Goal: Information Seeking & Learning: Compare options

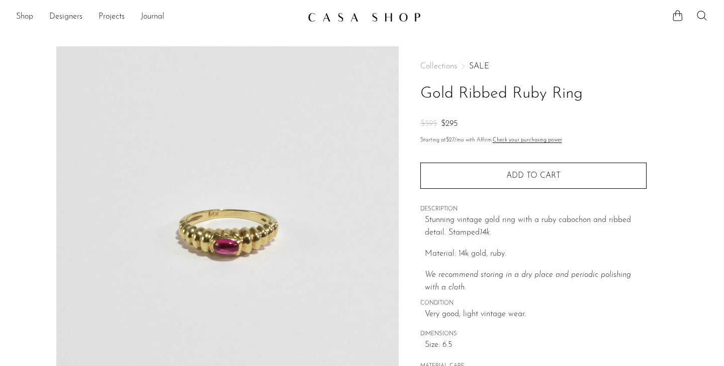
scroll to position [42, 0]
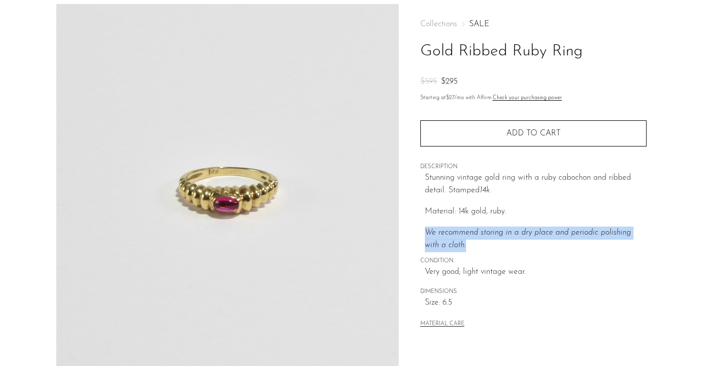
drag, startPoint x: 482, startPoint y: 216, endPoint x: 490, endPoint y: 243, distance: 28.3
click at [490, 243] on div "Stunning vintage gold ring with a ruby cabochon and ribbed detail. Stamped 14k.…" at bounding box center [536, 212] width 222 height 80
drag, startPoint x: 489, startPoint y: 231, endPoint x: 490, endPoint y: 238, distance: 6.6
click at [490, 238] on p "We recommend storing in a dry place and periodic polishing with a cloth." at bounding box center [536, 239] width 222 height 26
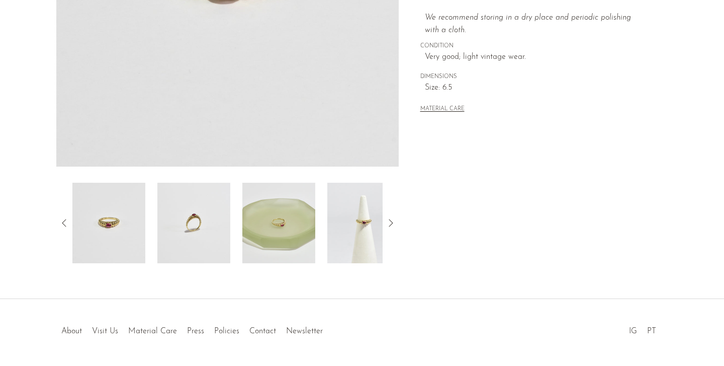
scroll to position [266, 0]
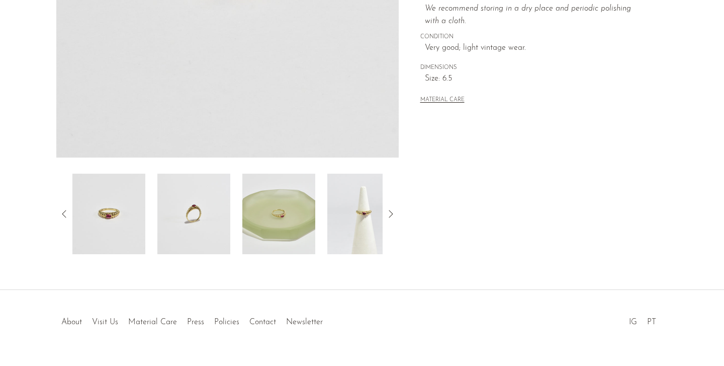
click at [357, 202] on img at bounding box center [363, 214] width 73 height 80
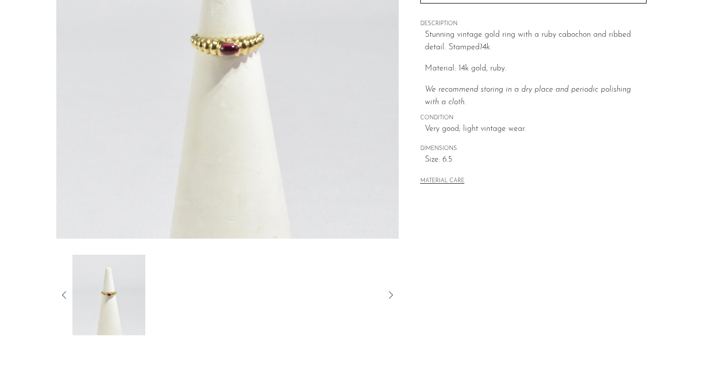
scroll to position [185, 0]
click at [64, 291] on icon at bounding box center [64, 295] width 12 height 12
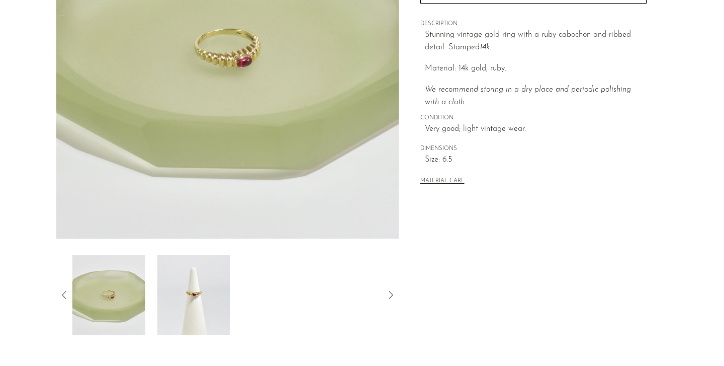
click at [61, 294] on icon at bounding box center [64, 295] width 12 height 12
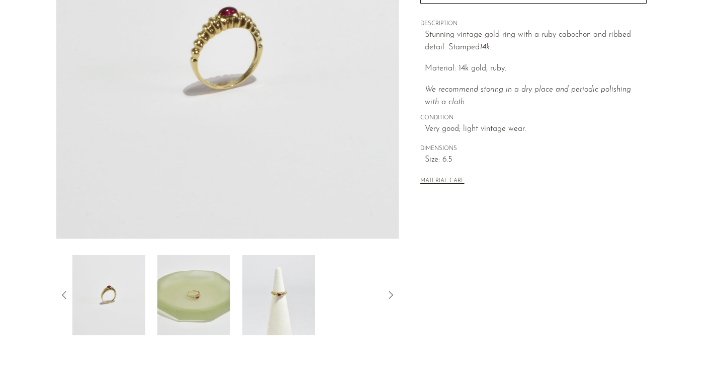
click at [61, 294] on icon at bounding box center [64, 295] width 12 height 12
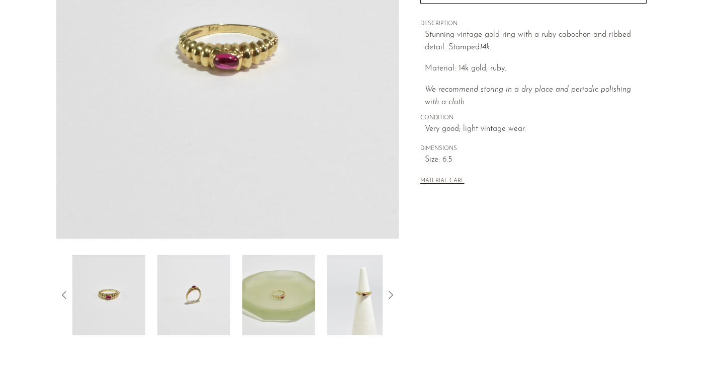
click at [61, 295] on icon at bounding box center [64, 295] width 12 height 12
click at [127, 298] on img at bounding box center [108, 295] width 73 height 80
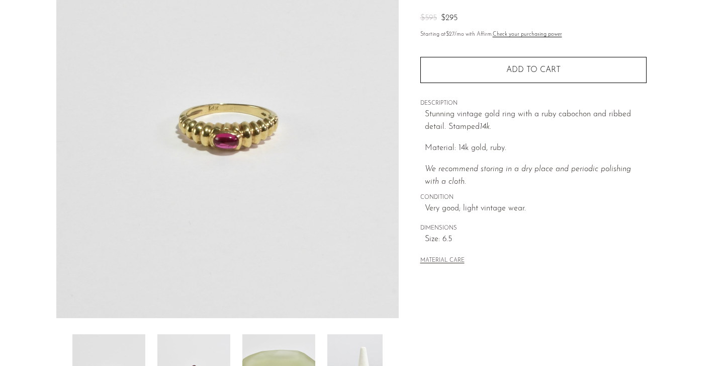
scroll to position [108, 0]
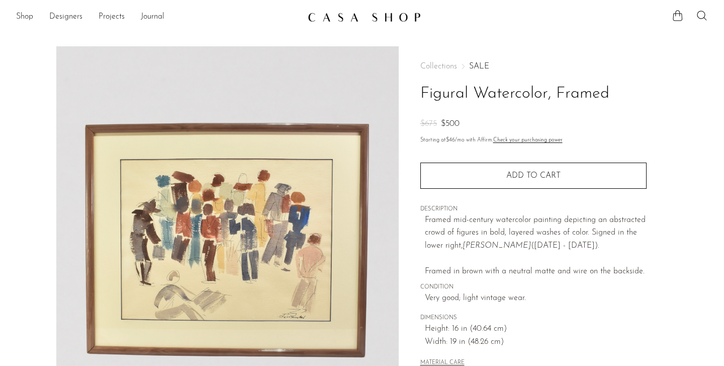
click at [488, 93] on h1 "Figural Watercolor, Framed" at bounding box center [534, 94] width 226 height 26
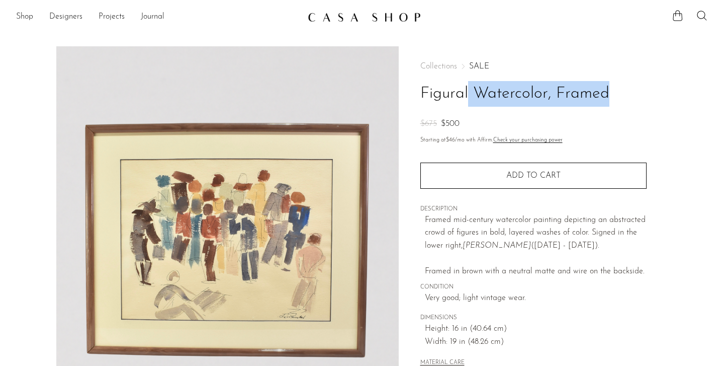
click at [488, 93] on h1 "Figural Watercolor, Framed" at bounding box center [534, 94] width 226 height 26
click at [488, 110] on div "Collections SALE Figural Watercolor, Framed $675 $500" at bounding box center [534, 96] width 226 height 68
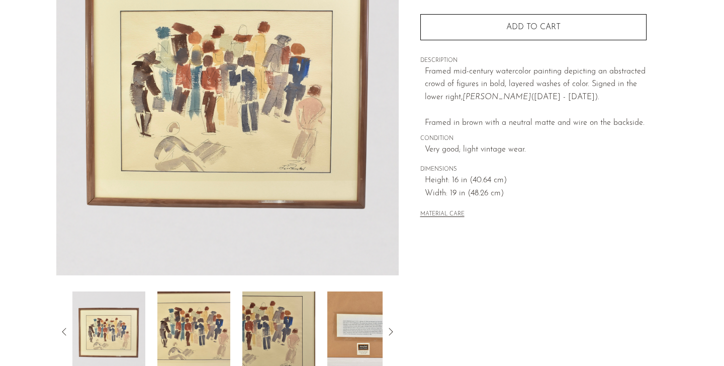
scroll to position [150, 0]
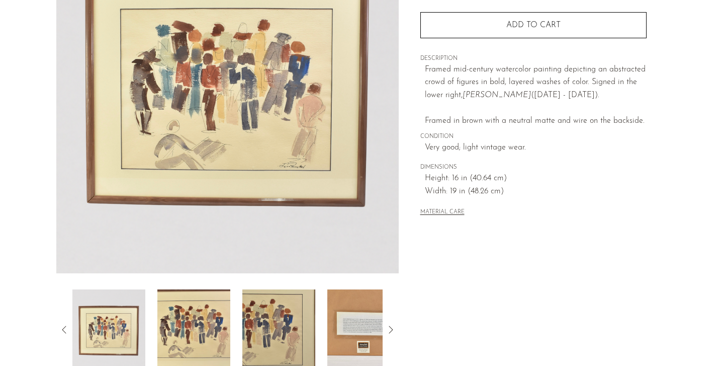
click at [199, 327] on img at bounding box center [193, 329] width 73 height 80
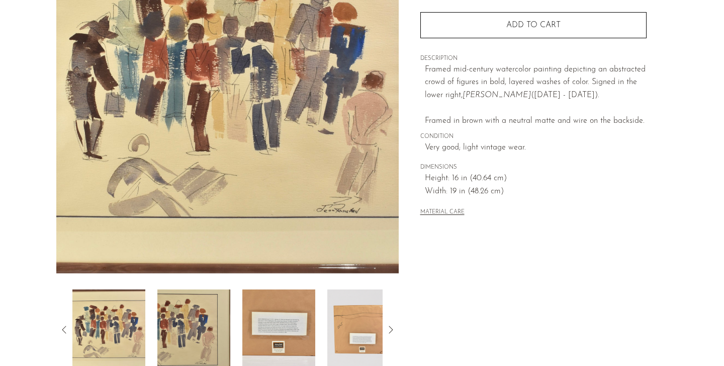
click at [251, 314] on img at bounding box center [278, 329] width 73 height 80
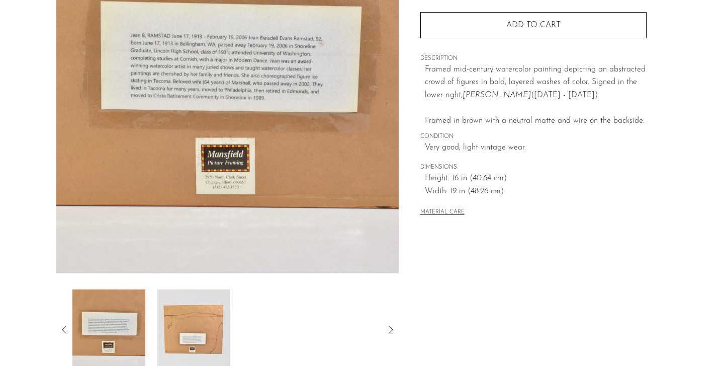
click at [131, 309] on img at bounding box center [108, 329] width 73 height 80
click at [63, 333] on icon at bounding box center [64, 329] width 12 height 12
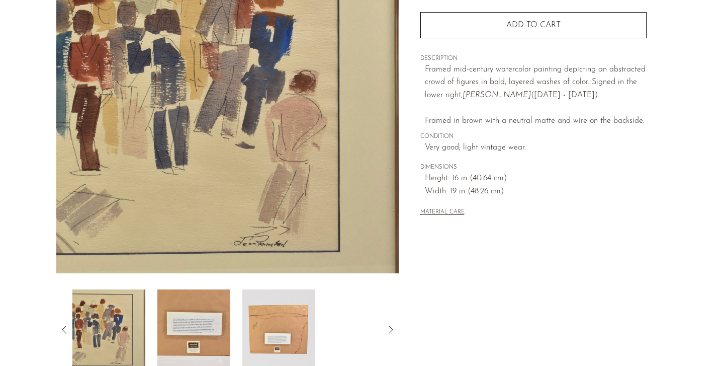
click at [107, 335] on img at bounding box center [108, 329] width 73 height 80
click at [61, 330] on icon at bounding box center [64, 329] width 12 height 12
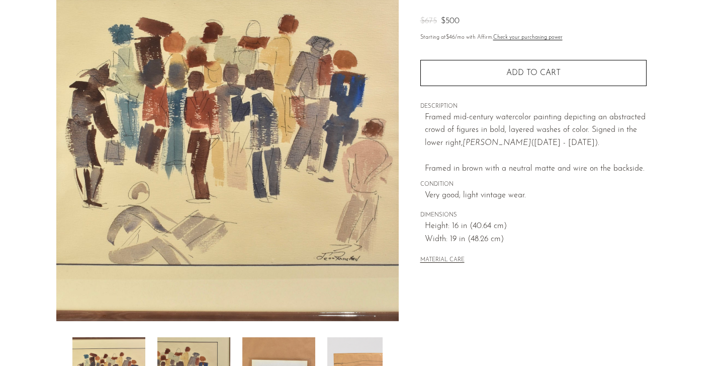
scroll to position [104, 0]
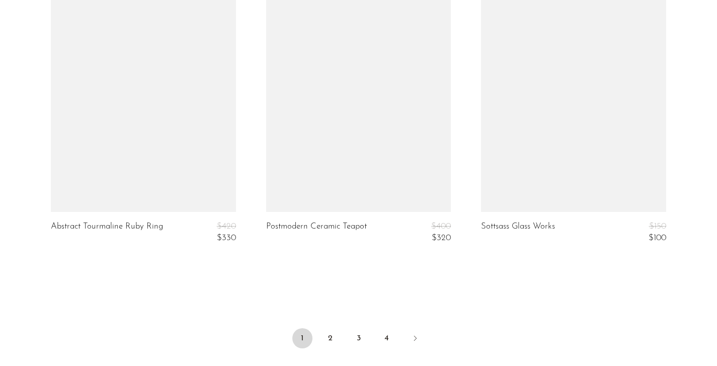
scroll to position [3597, 0]
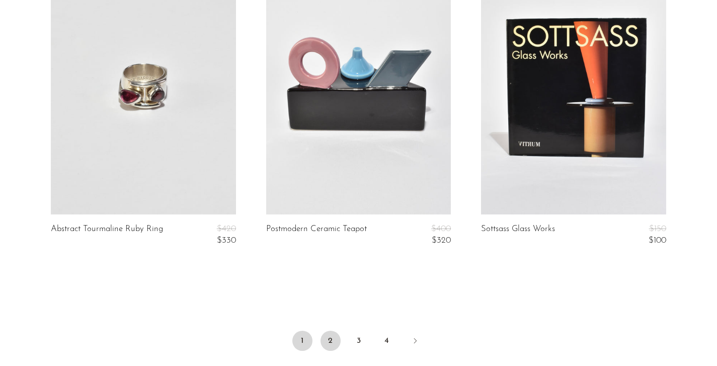
click at [327, 332] on link "2" at bounding box center [330, 340] width 20 height 20
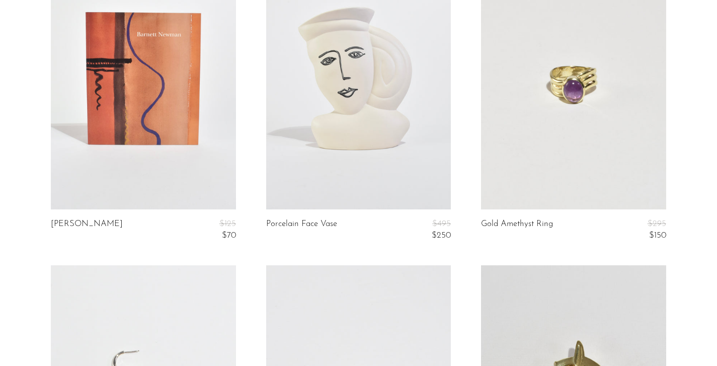
scroll to position [2973, 0]
click at [547, 165] on link at bounding box center [573, 80] width 185 height 259
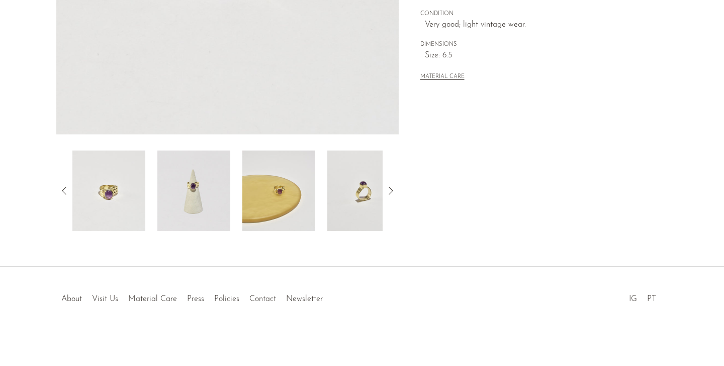
scroll to position [289, 0]
click at [304, 206] on img at bounding box center [278, 190] width 73 height 80
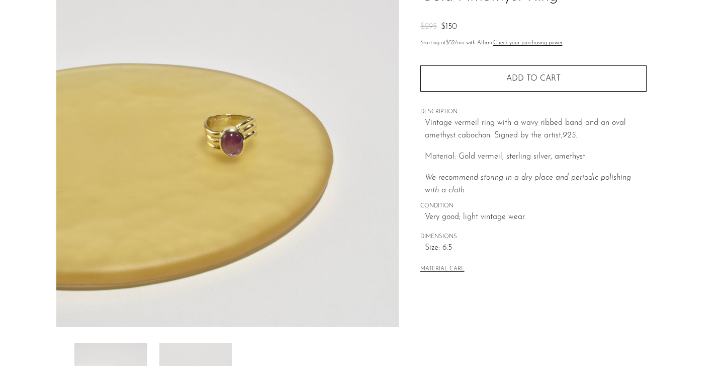
scroll to position [93, 0]
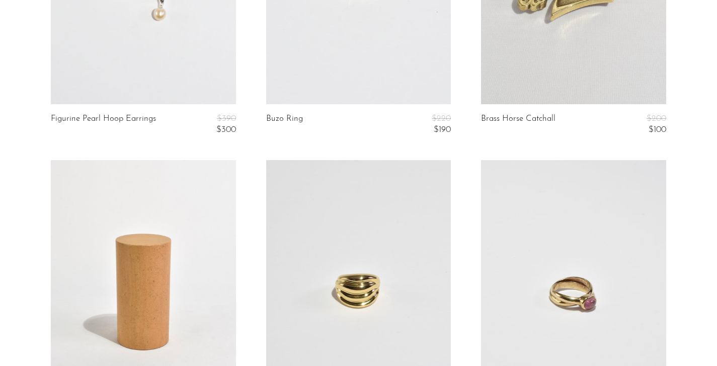
scroll to position [3439, 0]
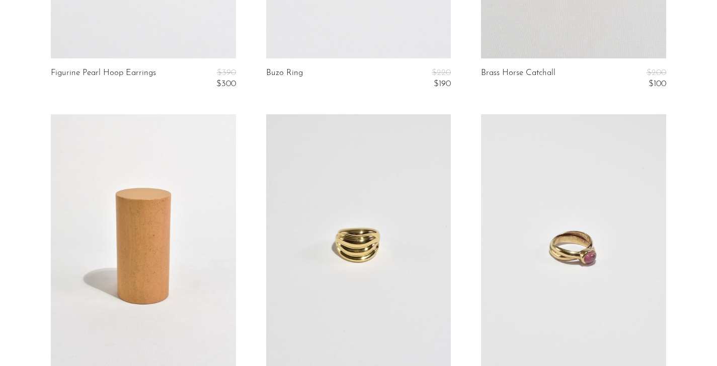
click at [551, 258] on link at bounding box center [573, 243] width 185 height 259
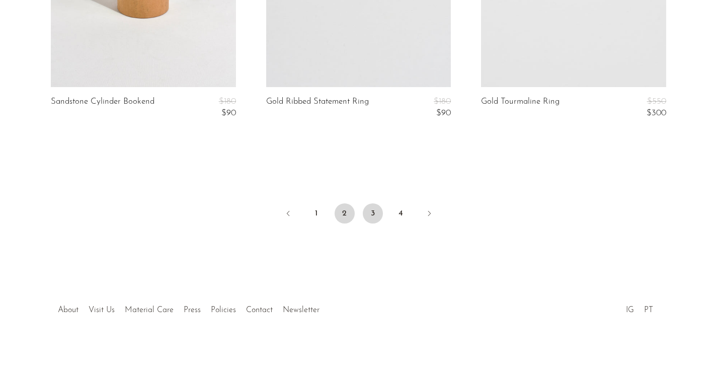
scroll to position [3722, 0]
click at [385, 207] on ul "1 2 3 4" at bounding box center [359, 217] width 644 height 30
click at [378, 207] on link "3" at bounding box center [373, 216] width 20 height 20
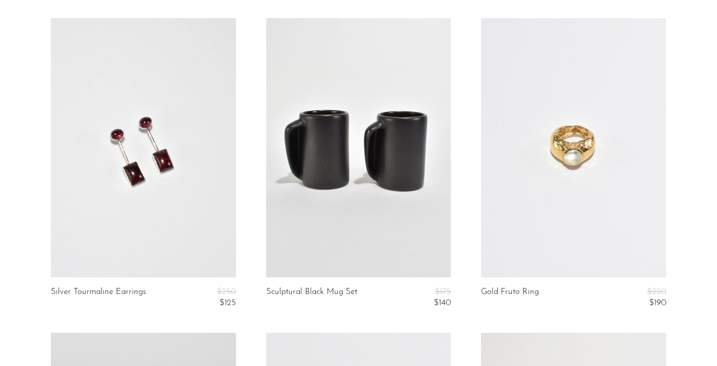
scroll to position [704, 0]
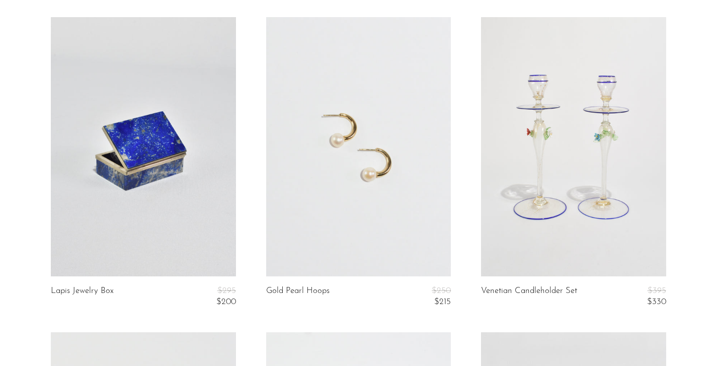
click at [380, 215] on link at bounding box center [358, 146] width 185 height 259
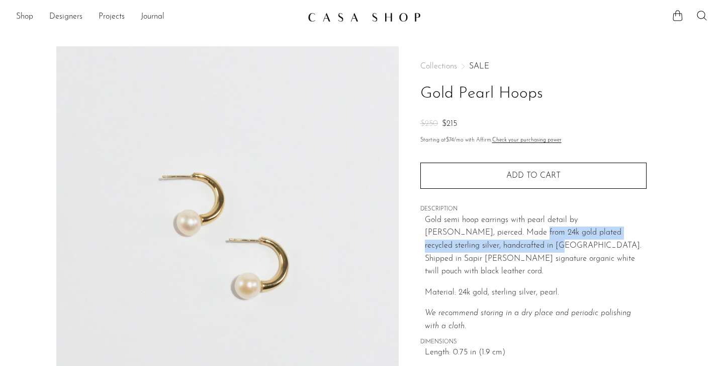
drag, startPoint x: 478, startPoint y: 223, endPoint x: 486, endPoint y: 246, distance: 24.0
click at [486, 246] on p "Gold semi hoop earrings with pearl detail by Sapir Bachar, pierced. Made from 2…" at bounding box center [536, 246] width 222 height 64
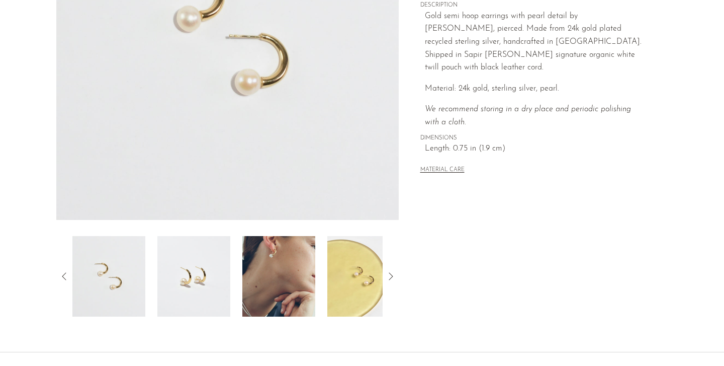
scroll to position [204, 0]
click at [269, 280] on img at bounding box center [278, 276] width 73 height 80
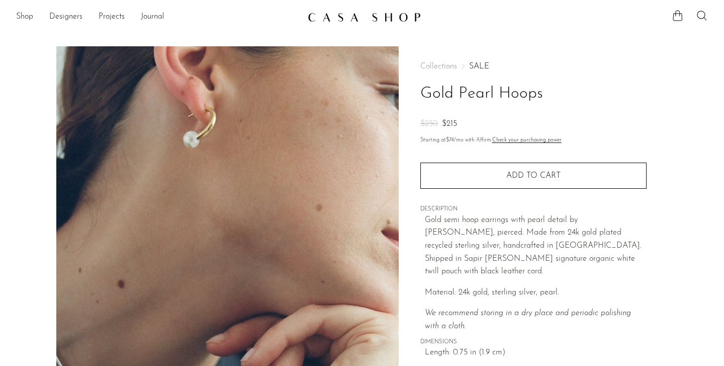
scroll to position [1, 0]
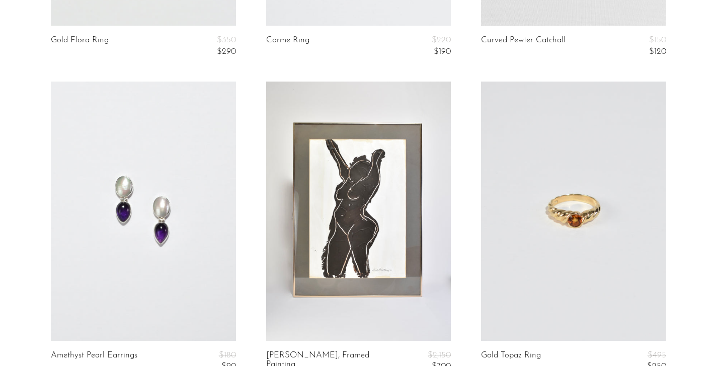
scroll to position [1298, 0]
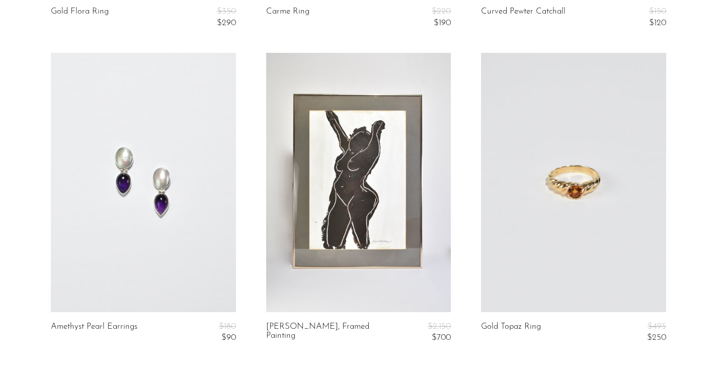
click at [545, 219] on link at bounding box center [573, 182] width 185 height 259
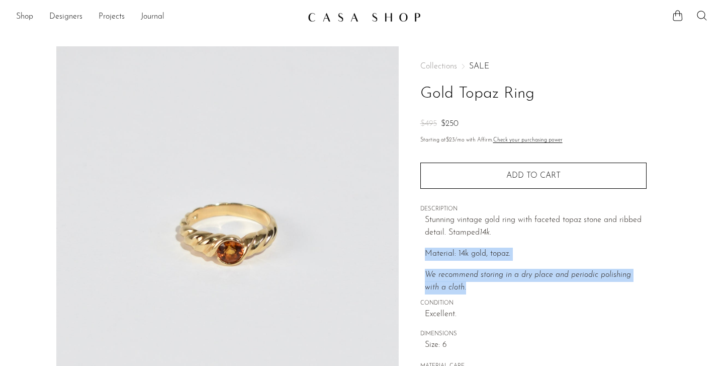
drag, startPoint x: 538, startPoint y: 221, endPoint x: 539, endPoint y: 281, distance: 60.4
click at [539, 281] on div "Stunning vintage gold ring with faceted topaz stone and ribbed detail. Stamped …" at bounding box center [536, 254] width 222 height 80
click at [541, 286] on p "We recommend storing in a dry place and periodic polishing with a cloth." at bounding box center [536, 282] width 222 height 26
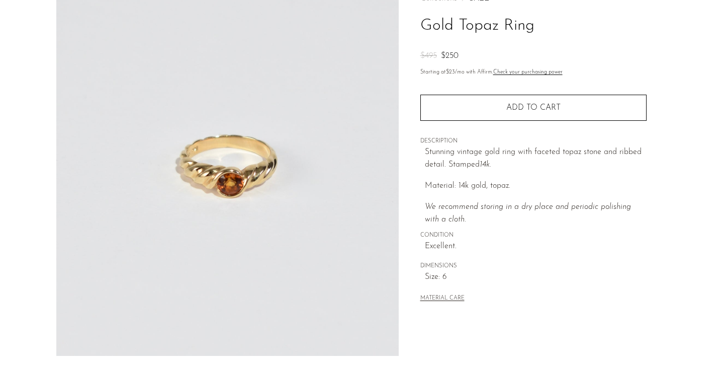
scroll to position [66, 0]
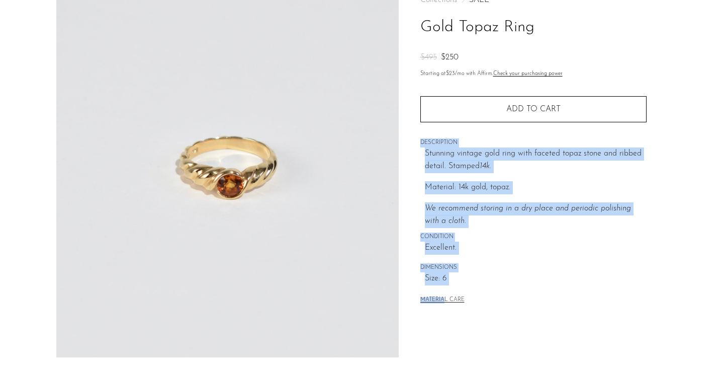
drag, startPoint x: 541, startPoint y: 286, endPoint x: 503, endPoint y: 137, distance: 153.6
click at [503, 137] on div "Collections SALE Gold Topaz Ring $495 $250 Starting at $23 /mo with Affirm. Che…" at bounding box center [534, 151] width 226 height 342
click at [506, 174] on div "Stunning vintage gold ring with faceted topaz stone and ribbed detail. Stamped …" at bounding box center [536, 187] width 222 height 80
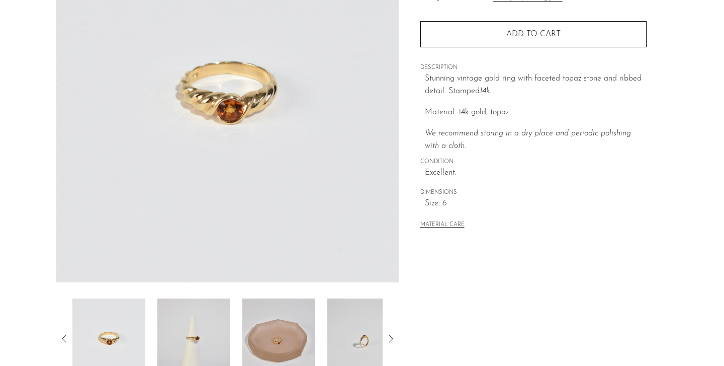
scroll to position [139, 0]
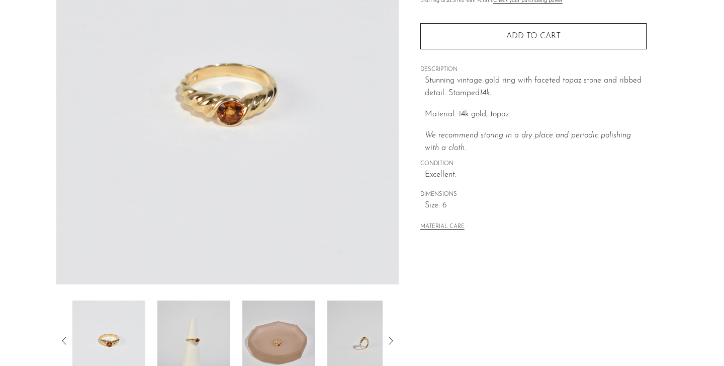
click at [293, 336] on img at bounding box center [278, 340] width 73 height 80
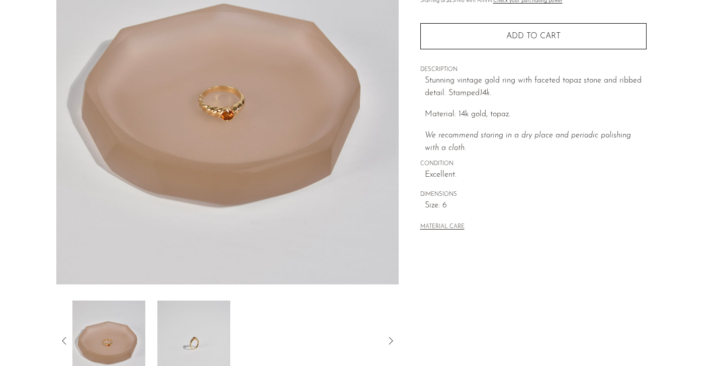
click at [205, 333] on img at bounding box center [193, 340] width 73 height 80
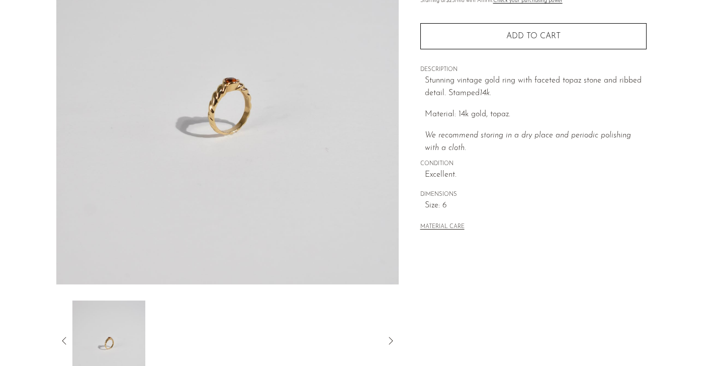
click at [58, 338] on div at bounding box center [227, 340] width 343 height 80
click at [62, 338] on icon at bounding box center [64, 341] width 12 height 12
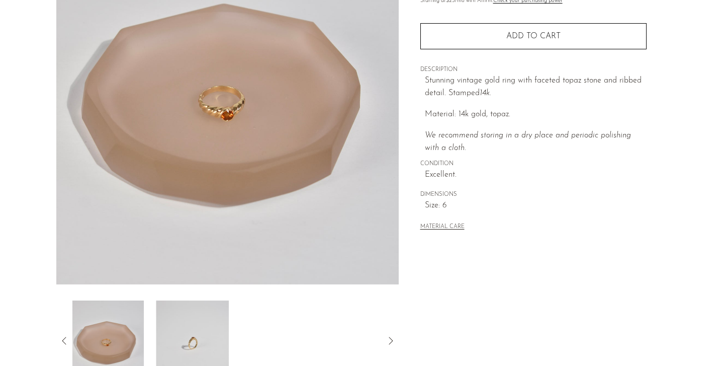
click at [62, 338] on icon at bounding box center [64, 341] width 12 height 12
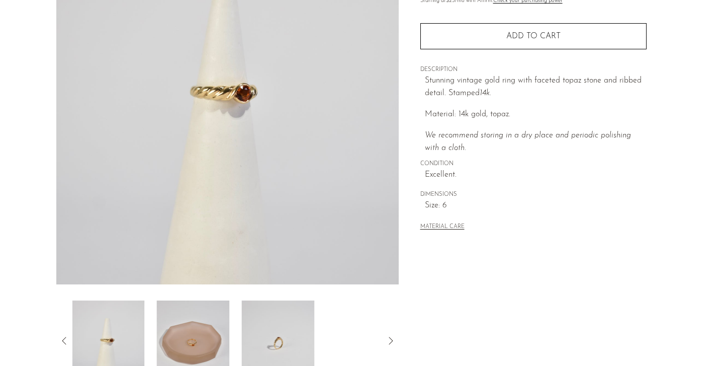
click at [62, 338] on icon at bounding box center [64, 341] width 12 height 12
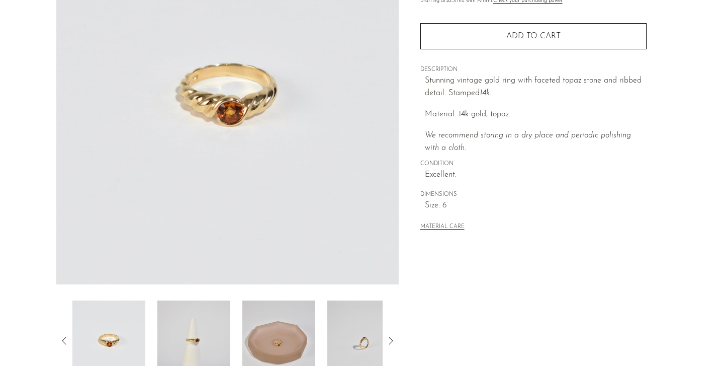
click at [62, 338] on icon at bounding box center [64, 341] width 12 height 12
click at [96, 340] on img at bounding box center [108, 340] width 73 height 80
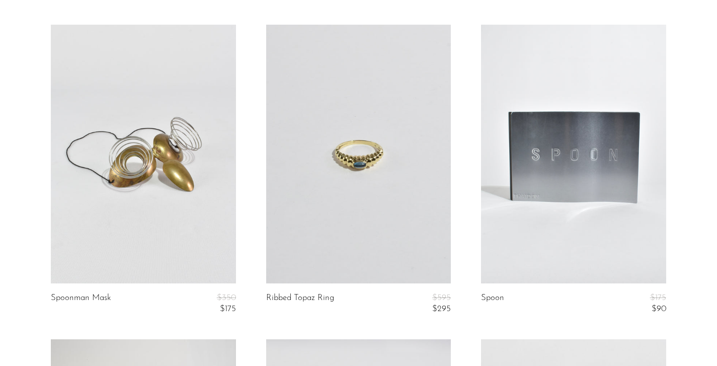
scroll to position [1649, 0]
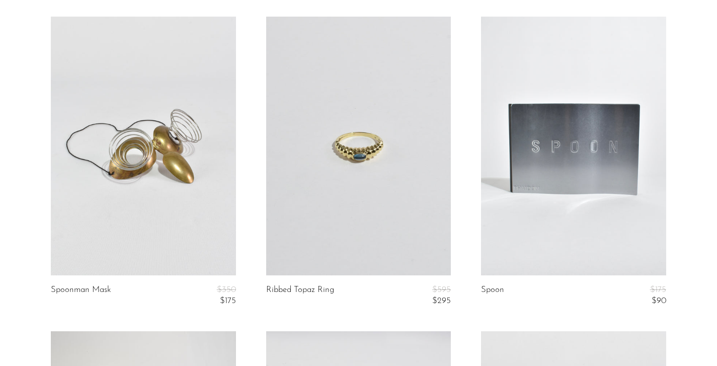
click at [366, 205] on link at bounding box center [358, 146] width 185 height 259
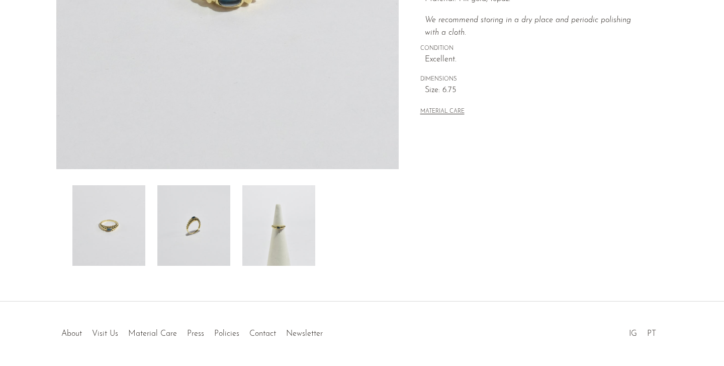
scroll to position [255, 0]
click at [212, 222] on img at bounding box center [193, 225] width 73 height 80
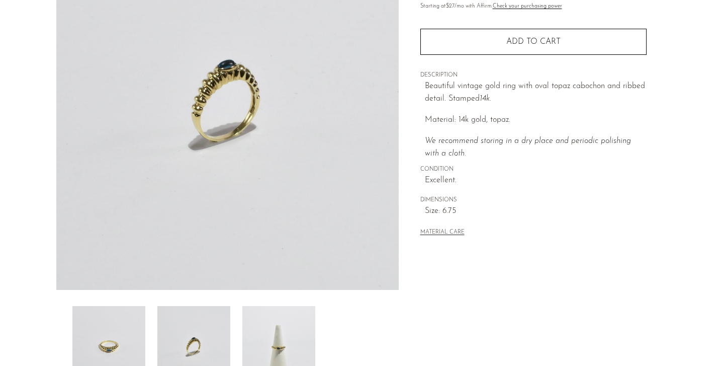
scroll to position [180, 1]
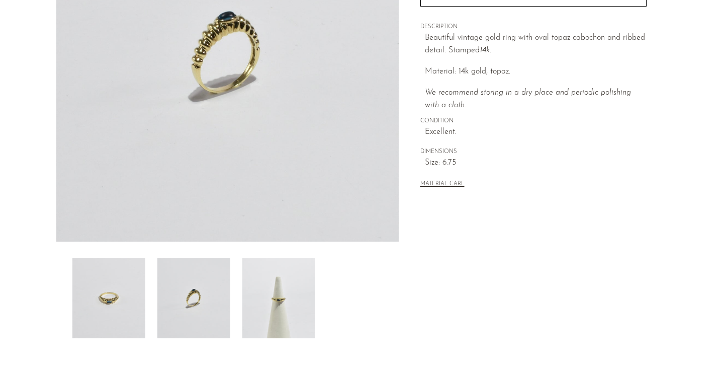
click at [275, 314] on img at bounding box center [278, 298] width 73 height 80
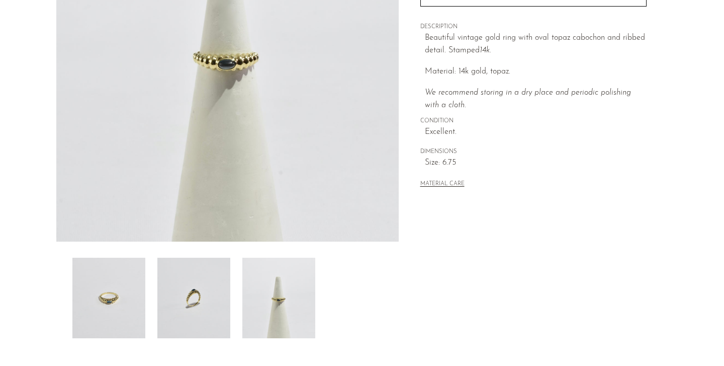
scroll to position [137, 0]
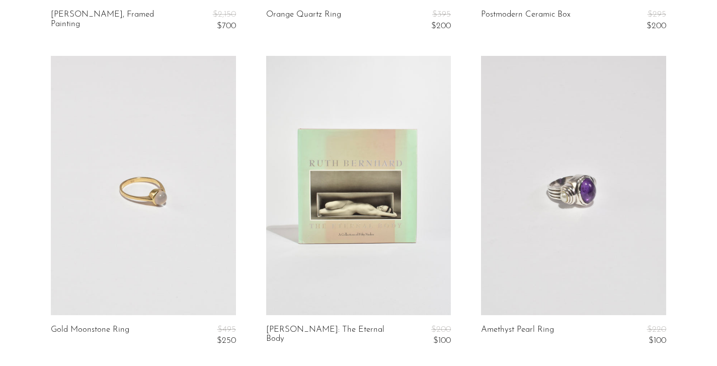
scroll to position [2241, 0]
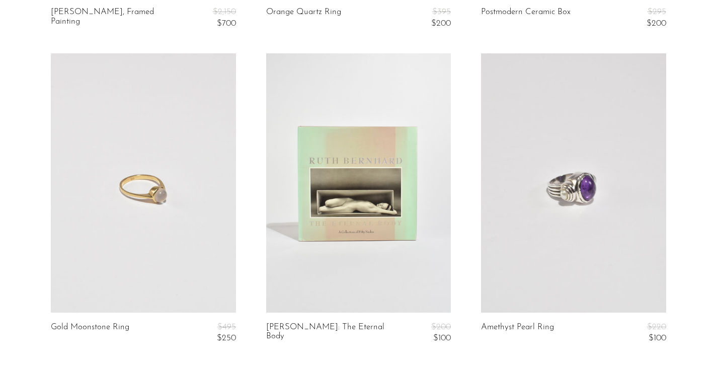
click at [151, 262] on link at bounding box center [143, 182] width 185 height 259
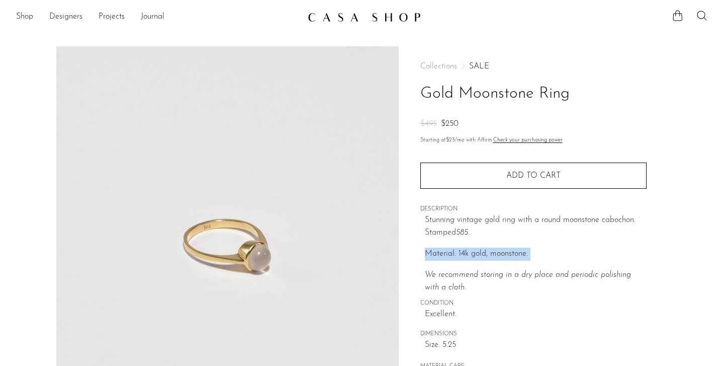
drag, startPoint x: 447, startPoint y: 260, endPoint x: 441, endPoint y: 237, distance: 23.9
click at [441, 237] on div "Stunning vintage gold ring with a round moonstone cabochon. Stamped 585. Materi…" at bounding box center [536, 254] width 222 height 80
drag, startPoint x: 441, startPoint y: 237, endPoint x: 441, endPoint y: 248, distance: 11.6
click at [441, 248] on div "Stunning vintage gold ring with a round moonstone cabochon. Stamped 585. Materi…" at bounding box center [536, 254] width 222 height 80
click at [441, 248] on p "Material: 14k gold, moonstone." at bounding box center [536, 253] width 222 height 13
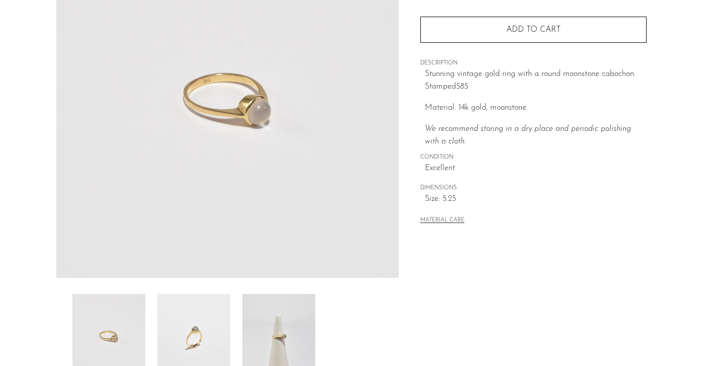
scroll to position [145, 0]
click at [194, 333] on img at bounding box center [193, 334] width 73 height 80
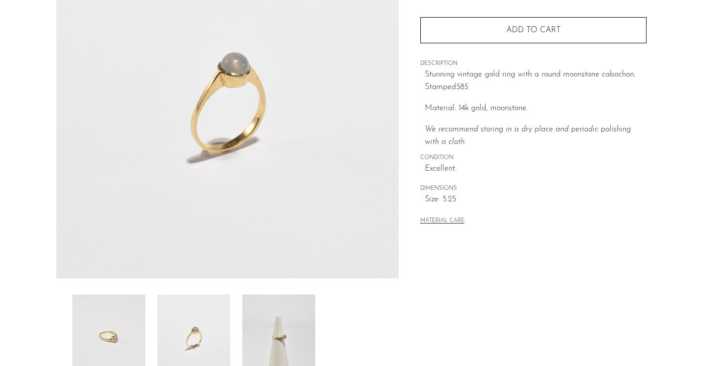
click at [272, 326] on img at bounding box center [278, 334] width 73 height 80
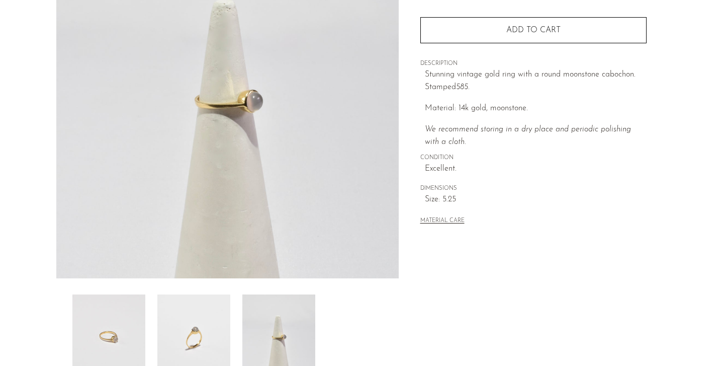
click at [113, 325] on img at bounding box center [108, 334] width 73 height 80
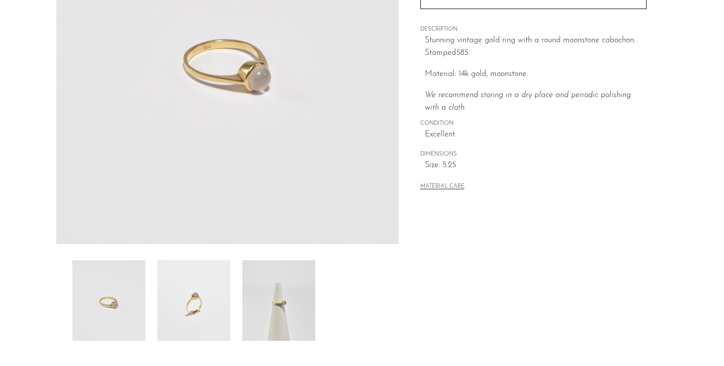
scroll to position [181, 0]
click at [190, 314] on img at bounding box center [193, 299] width 73 height 80
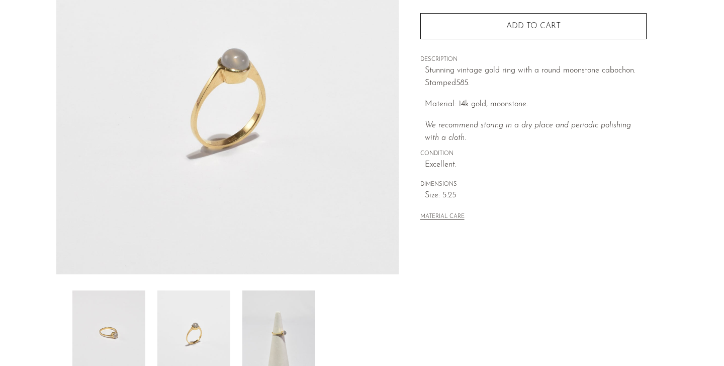
scroll to position [150, 0]
click at [425, 73] on div "Collections SALE Gold Moonstone Ring $495 $250 Starting at $23 /mo with Affirm.…" at bounding box center [534, 67] width 226 height 342
drag, startPoint x: 425, startPoint y: 79, endPoint x: 464, endPoint y: 78, distance: 39.2
click at [296, 306] on img at bounding box center [278, 329] width 73 height 80
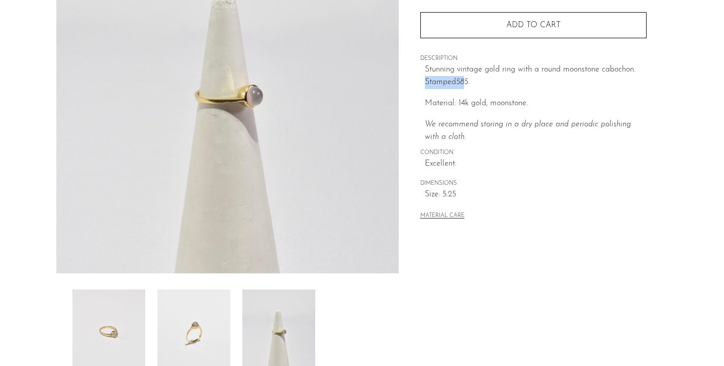
click at [196, 328] on img at bounding box center [193, 329] width 73 height 80
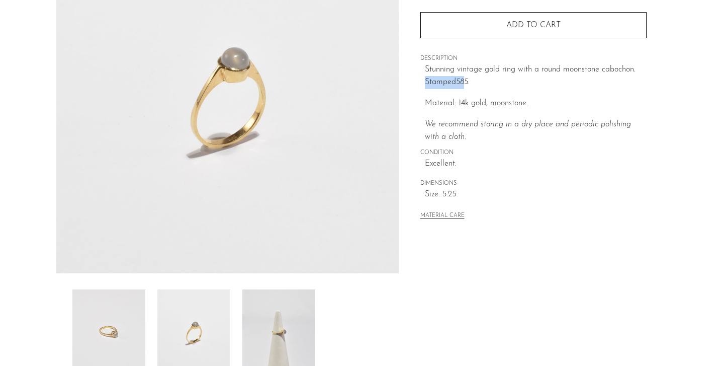
click at [107, 332] on img at bounding box center [108, 329] width 73 height 80
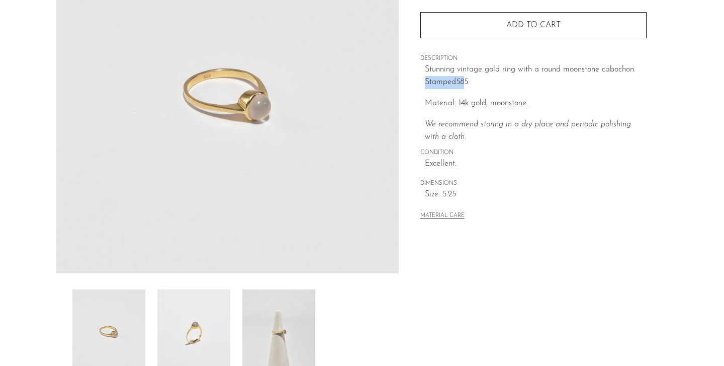
click at [186, 339] on img at bounding box center [193, 329] width 73 height 80
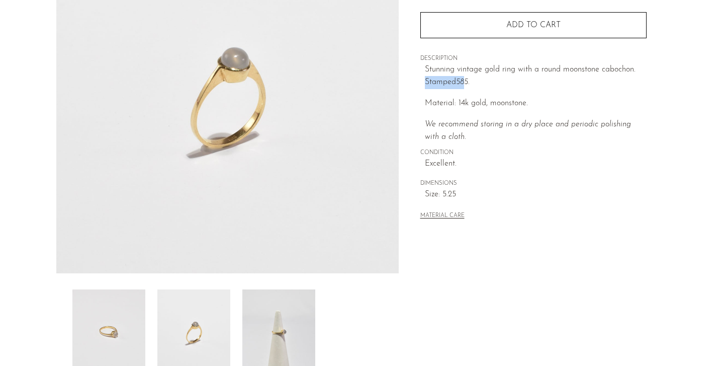
click at [275, 349] on img at bounding box center [278, 329] width 73 height 80
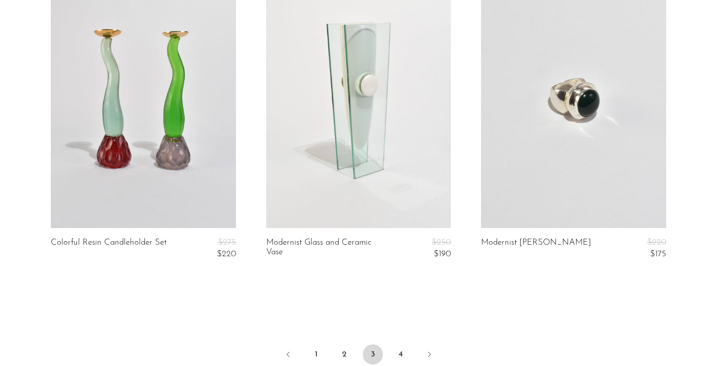
scroll to position [3591, 0]
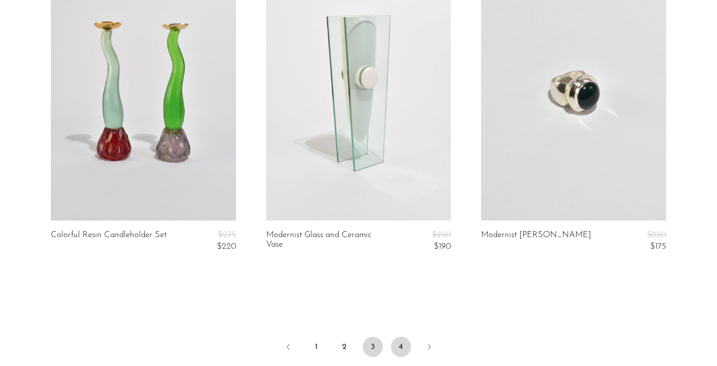
click at [400, 344] on link "4" at bounding box center [401, 347] width 20 height 20
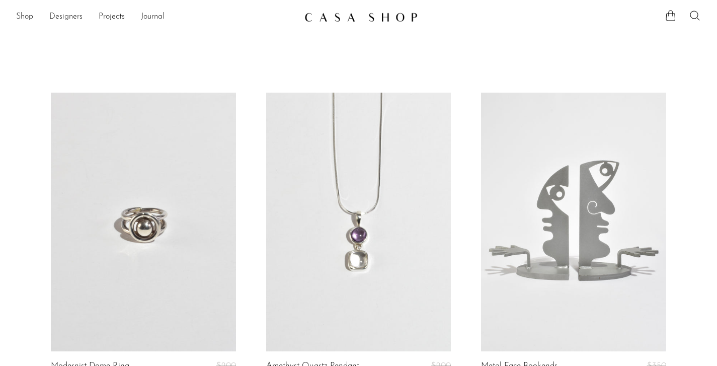
click at [699, 14] on icon at bounding box center [695, 16] width 12 height 12
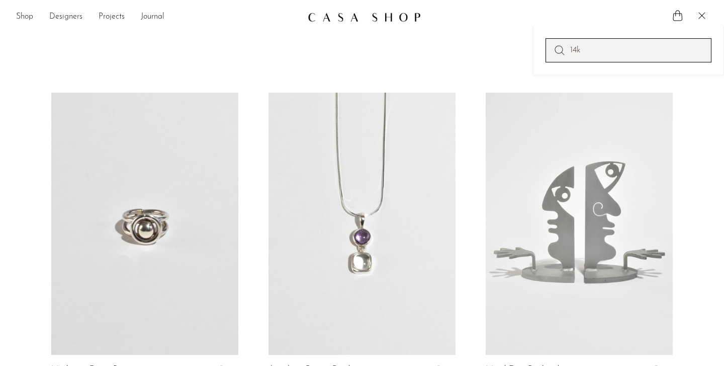
type input "14k"
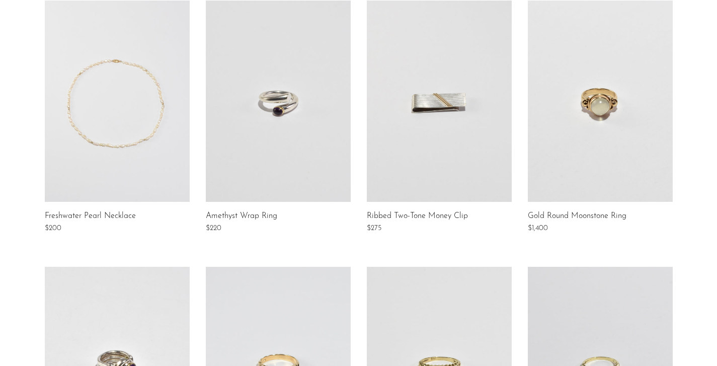
scroll to position [187, 0]
click at [624, 138] on link at bounding box center [600, 101] width 145 height 201
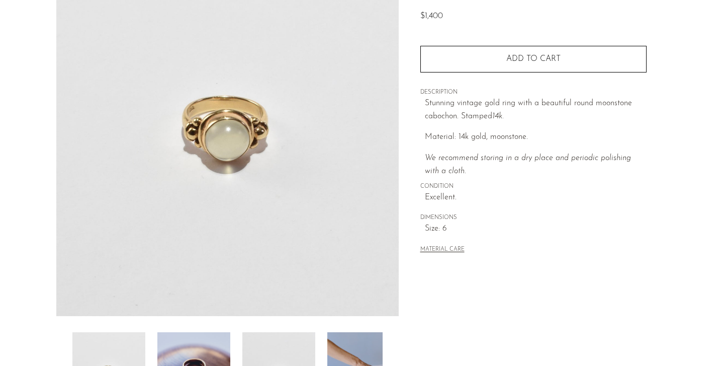
scroll to position [108, 0]
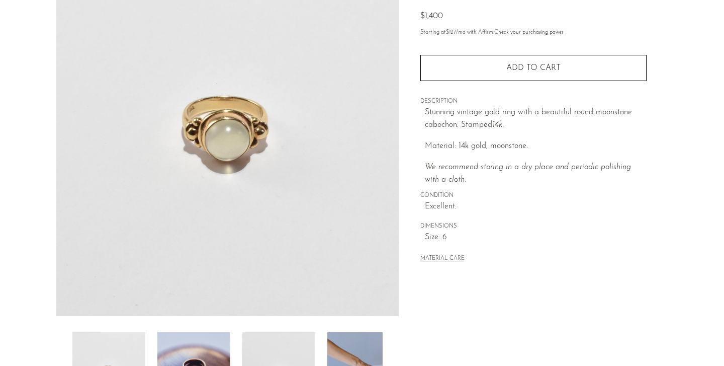
click at [189, 357] on img at bounding box center [193, 372] width 73 height 80
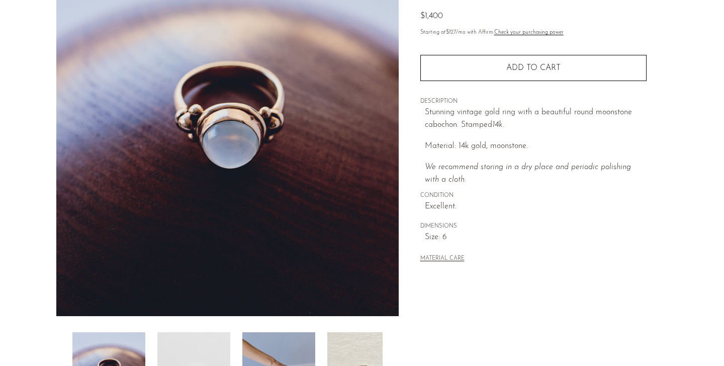
click at [218, 348] on img at bounding box center [193, 372] width 73 height 80
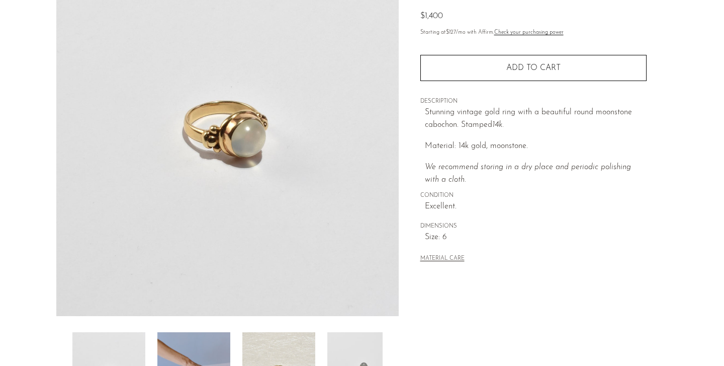
click at [217, 349] on img at bounding box center [193, 372] width 73 height 80
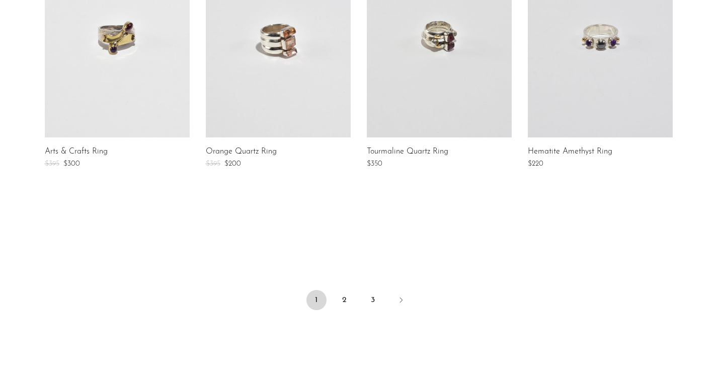
scroll to position [785, 0]
click at [349, 298] on link "2" at bounding box center [345, 299] width 20 height 20
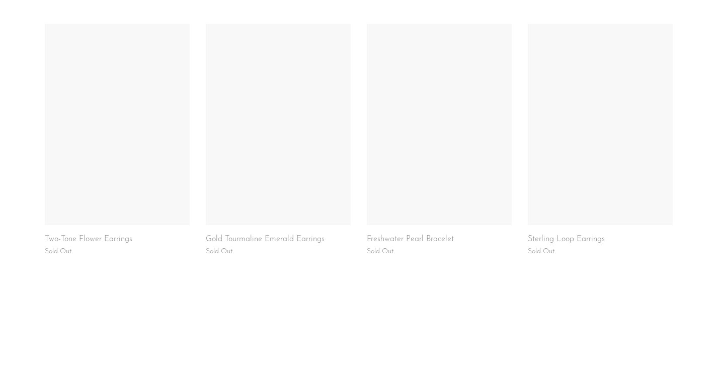
scroll to position [695, 0]
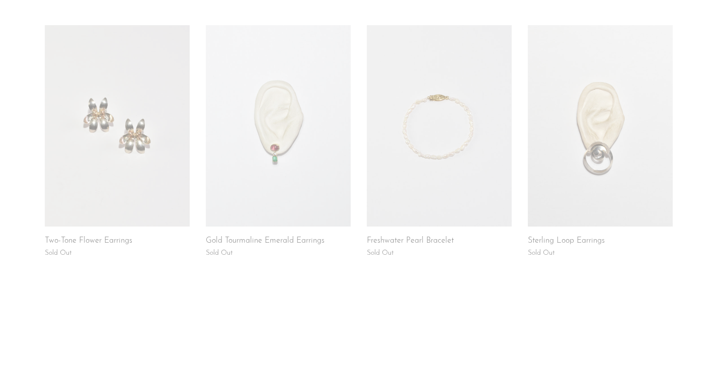
click at [133, 188] on link at bounding box center [117, 125] width 145 height 201
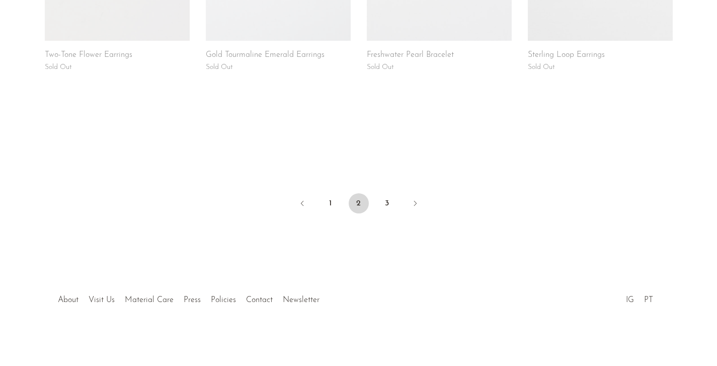
scroll to position [879, 0]
click at [384, 209] on link "3" at bounding box center [387, 204] width 20 height 20
click at [351, 199] on link "1" at bounding box center [345, 203] width 20 height 20
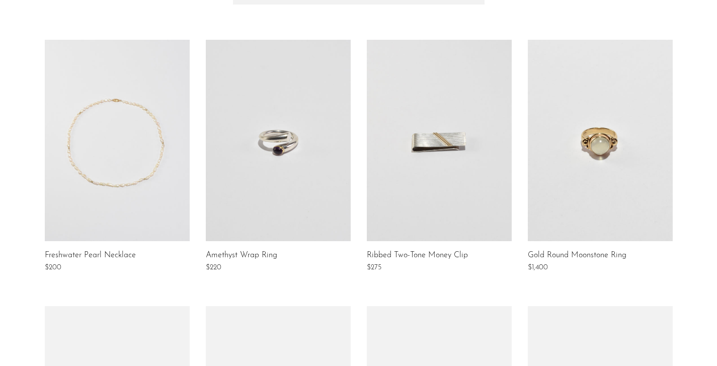
scroll to position [150, 0]
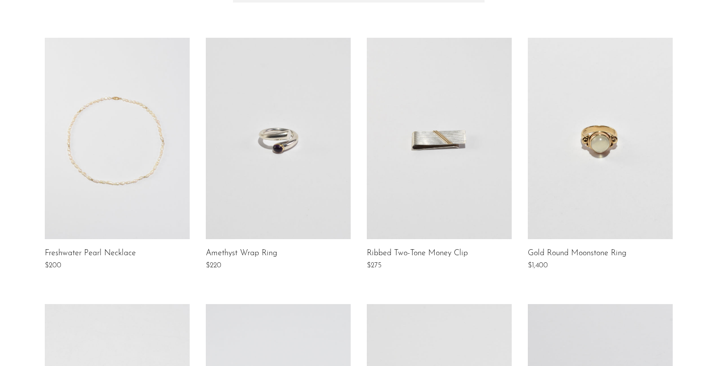
click at [179, 181] on link at bounding box center [117, 138] width 145 height 201
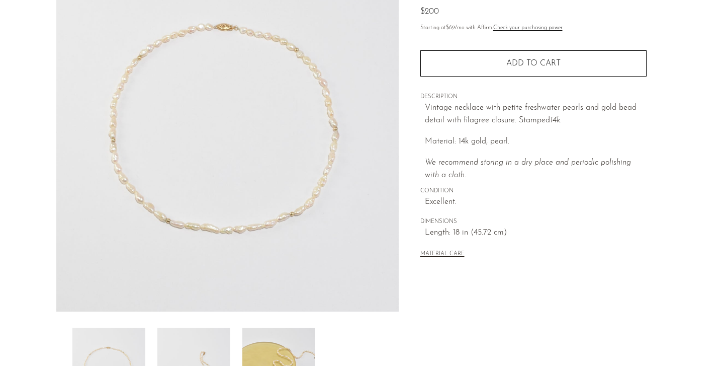
scroll to position [139, 0]
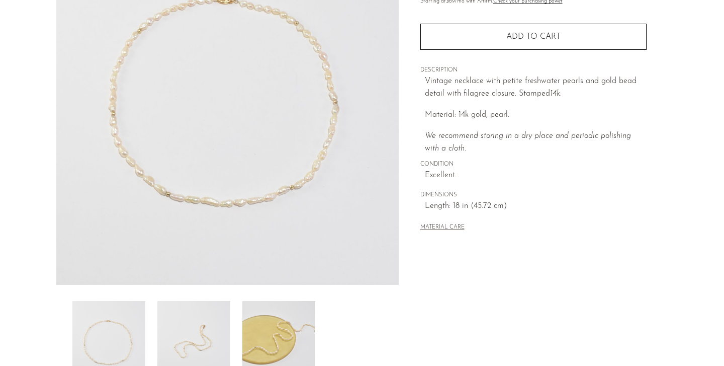
click at [200, 330] on img at bounding box center [193, 341] width 73 height 80
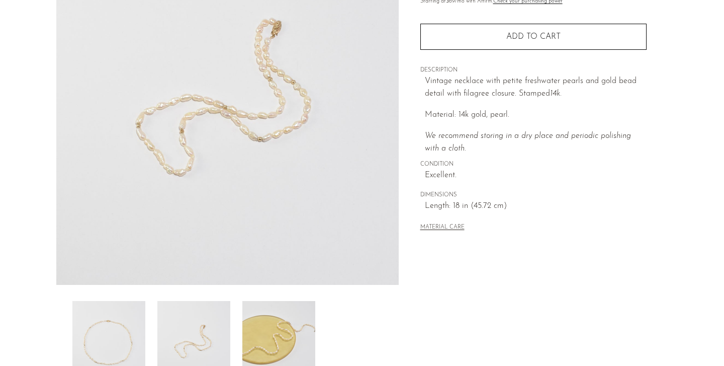
click at [273, 341] on img at bounding box center [278, 341] width 73 height 80
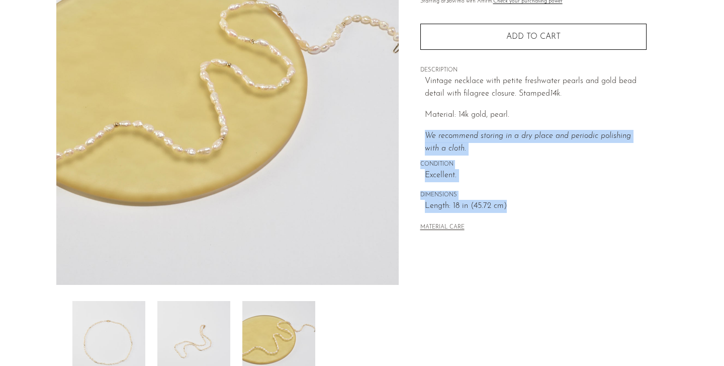
drag, startPoint x: 496, startPoint y: 123, endPoint x: 502, endPoint y: 207, distance: 84.2
click at [502, 207] on div "Home Collections Freshwater Pearl Necklace $200 Starting at $69 /mo with Affirm…" at bounding box center [534, 78] width 226 height 342
click at [502, 207] on span "Length: 18 in (45.72 cm)" at bounding box center [536, 206] width 222 height 13
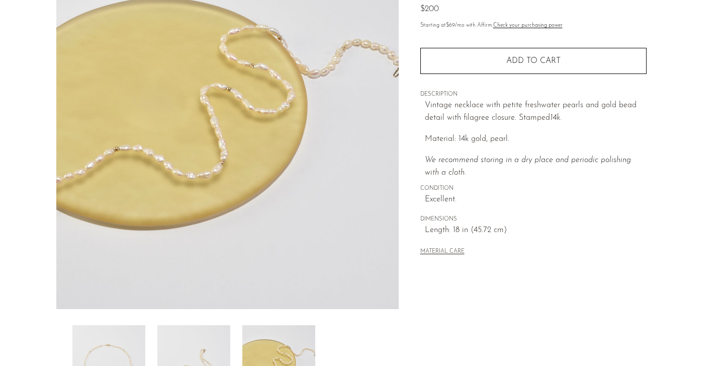
scroll to position [166, 0]
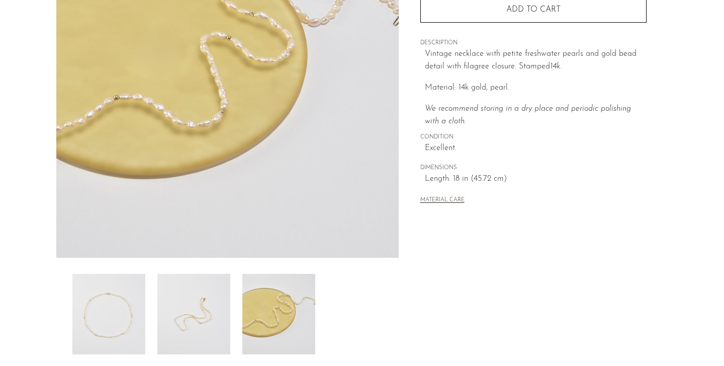
click at [279, 336] on img at bounding box center [278, 314] width 73 height 80
click at [211, 308] on img at bounding box center [193, 314] width 73 height 80
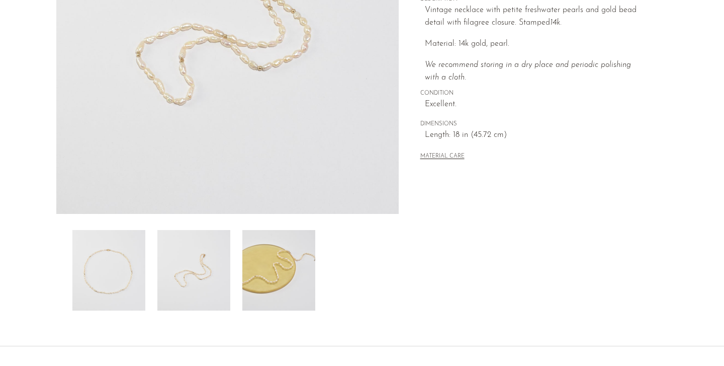
scroll to position [221, 0]
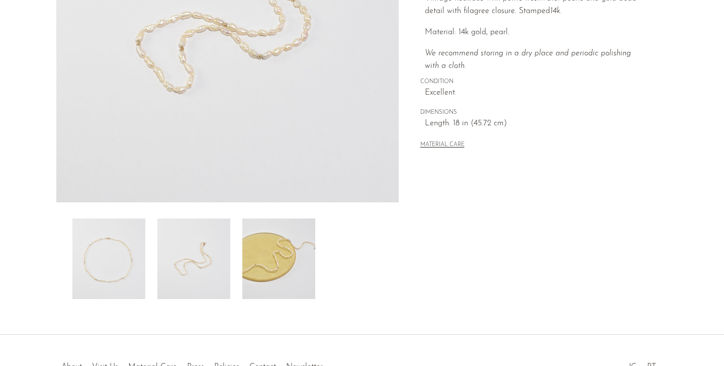
click at [125, 271] on img at bounding box center [108, 258] width 73 height 80
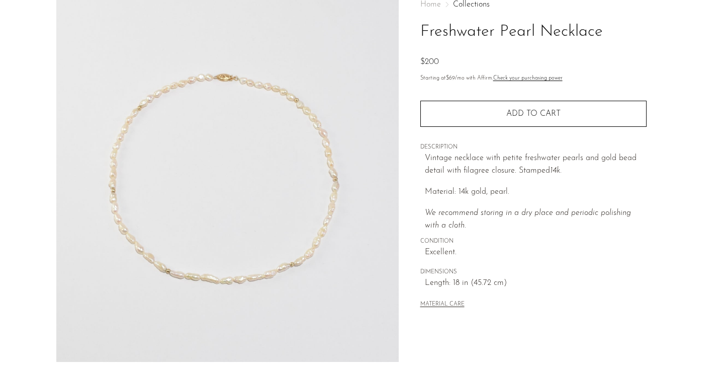
scroll to position [46, 0]
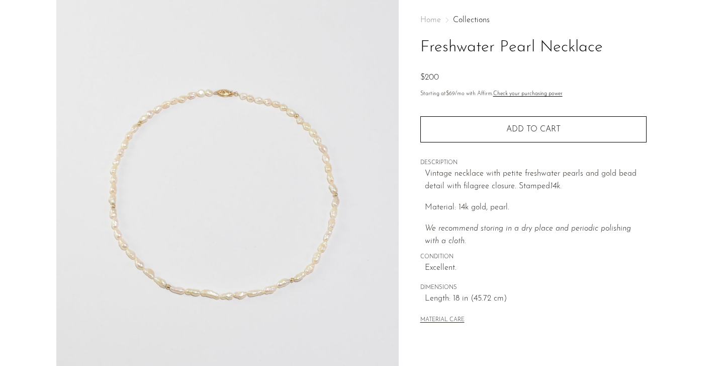
click at [159, 270] on img at bounding box center [227, 188] width 343 height 377
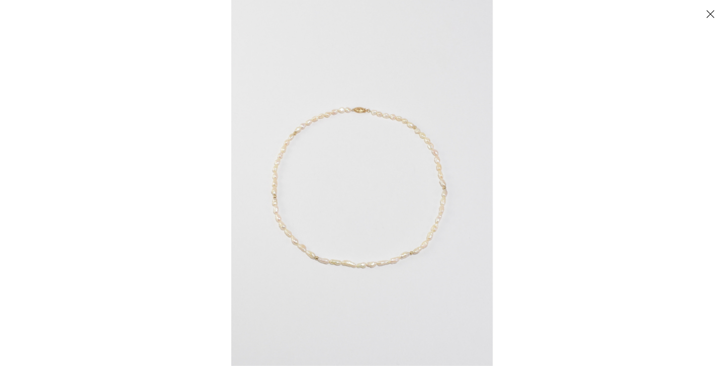
click at [346, 262] on img at bounding box center [362, 183] width 262 height 366
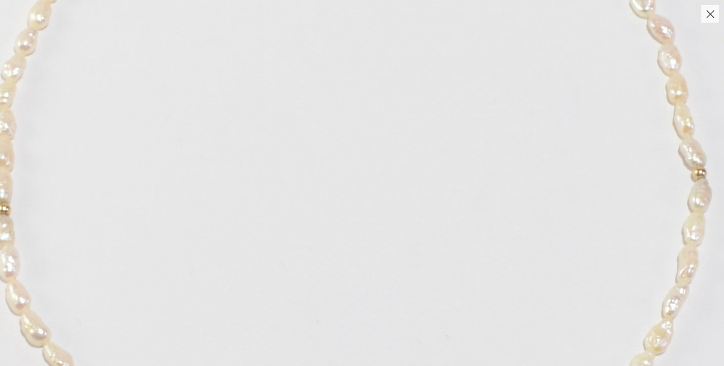
drag, startPoint x: 336, startPoint y: 176, endPoint x: 283, endPoint y: 399, distance: 229.1
click at [283, 319] on html "Shop Featured New Arrivals Bestsellers" at bounding box center [362, 137] width 724 height 366
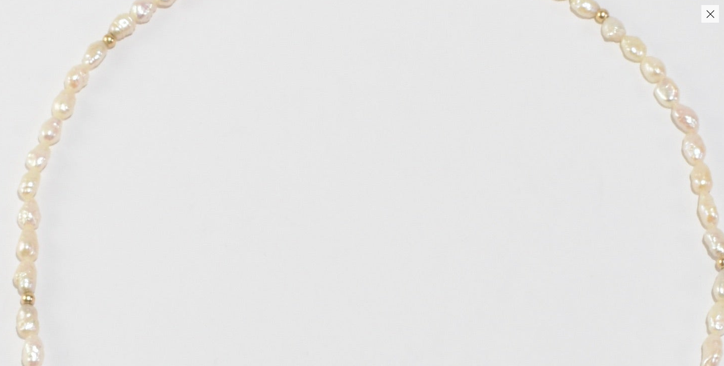
drag, startPoint x: 301, startPoint y: 242, endPoint x: 324, endPoint y: 342, distance: 101.6
click at [325, 343] on img at bounding box center [385, 243] width 1073 height 1499
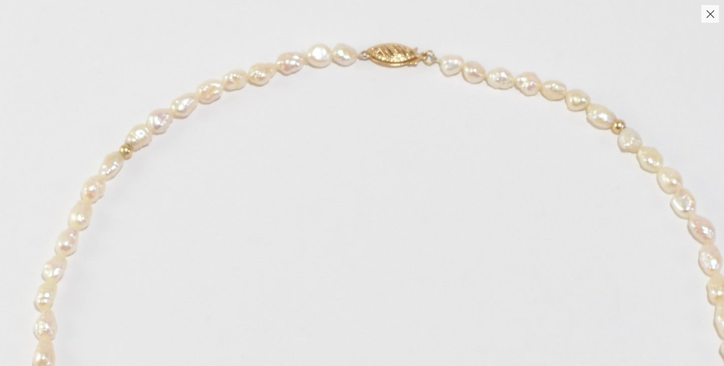
drag, startPoint x: 321, startPoint y: 145, endPoint x: 338, endPoint y: 267, distance: 122.4
click at [338, 267] on img at bounding box center [402, 354] width 1073 height 1499
click at [708, 18] on button "Close" at bounding box center [711, 14] width 18 height 18
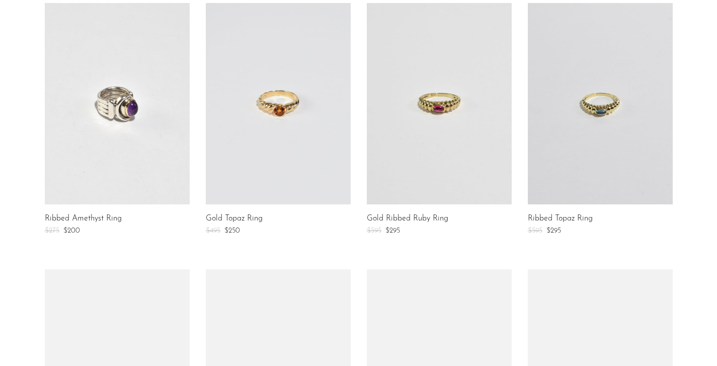
scroll to position [451, 0]
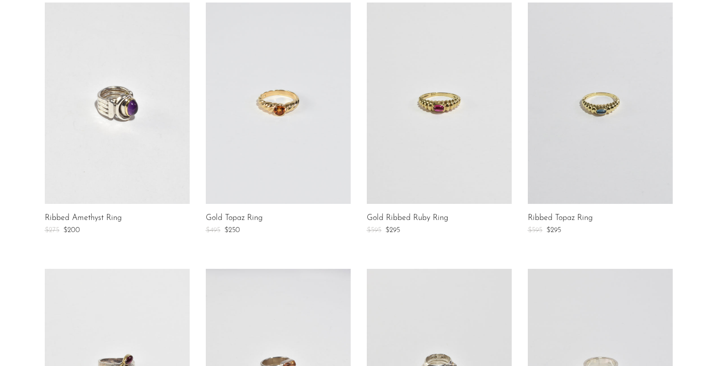
click at [275, 167] on link at bounding box center [278, 103] width 145 height 201
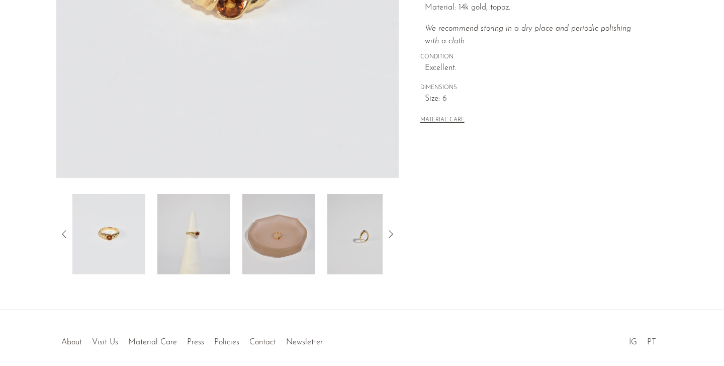
scroll to position [246, 0]
click at [345, 239] on img at bounding box center [363, 233] width 73 height 80
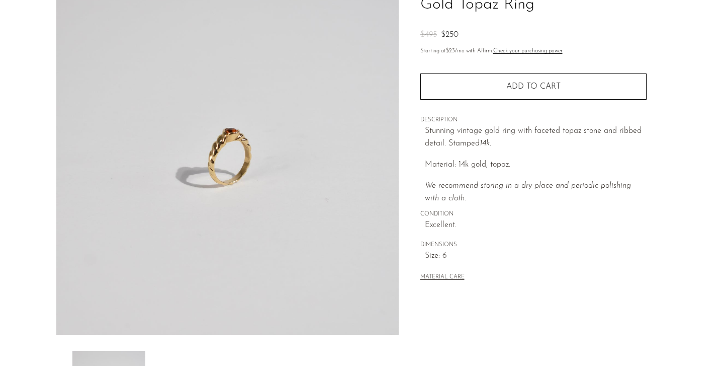
scroll to position [89, 0]
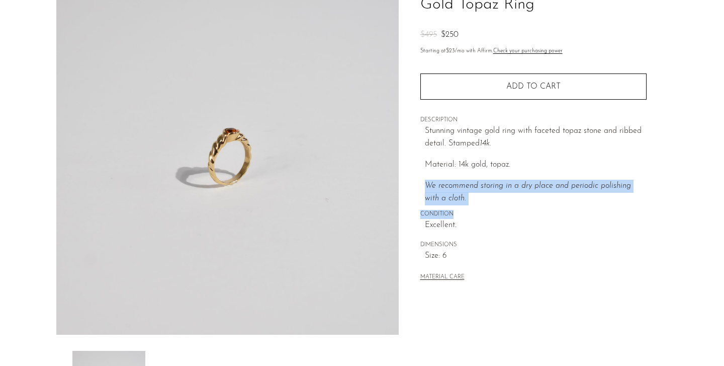
drag, startPoint x: 483, startPoint y: 174, endPoint x: 491, endPoint y: 208, distance: 35.0
click at [491, 208] on div "Home Collections Gold Topaz Ring $495 $250 Starting at $23 /mo with Affirm. Che…" at bounding box center [534, 128] width 226 height 342
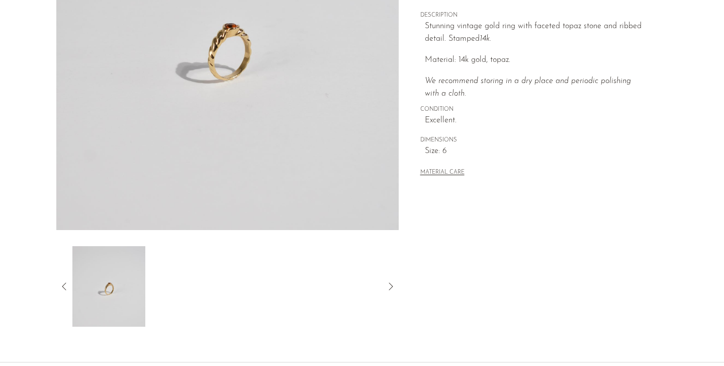
click at [67, 284] on icon at bounding box center [64, 286] width 12 height 12
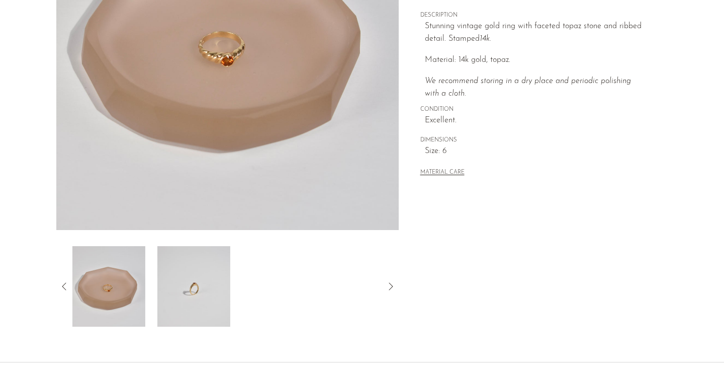
click at [101, 306] on img at bounding box center [108, 286] width 73 height 80
click at [61, 290] on icon at bounding box center [64, 286] width 12 height 12
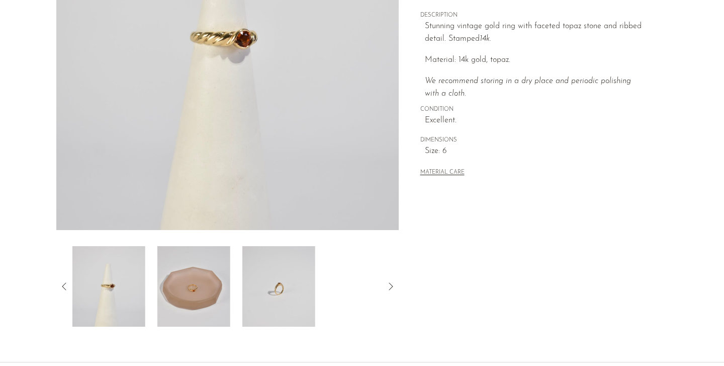
click at [100, 293] on img at bounding box center [108, 286] width 73 height 80
click at [63, 292] on div at bounding box center [227, 286] width 343 height 80
click at [66, 288] on icon at bounding box center [64, 286] width 12 height 12
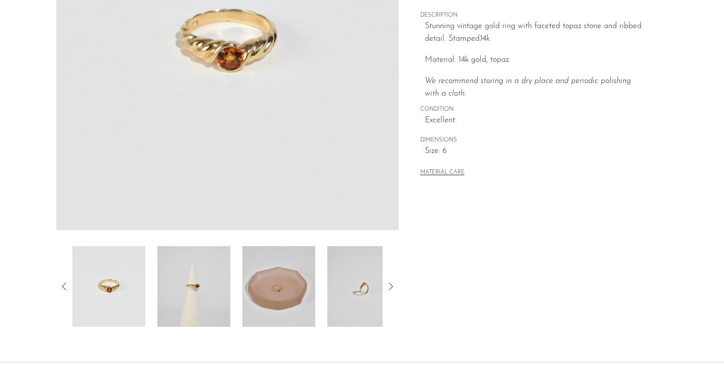
click at [94, 293] on img at bounding box center [108, 286] width 73 height 80
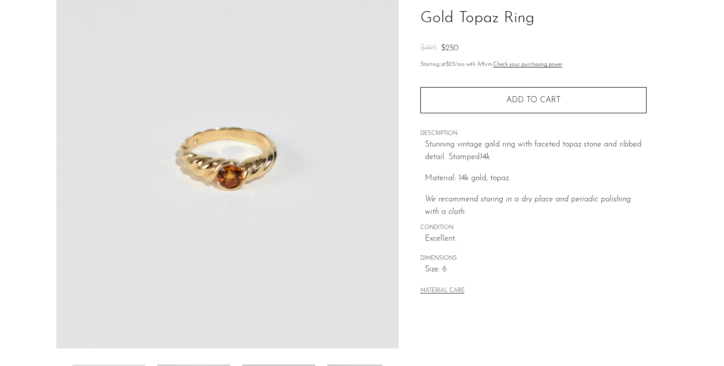
scroll to position [75, 0]
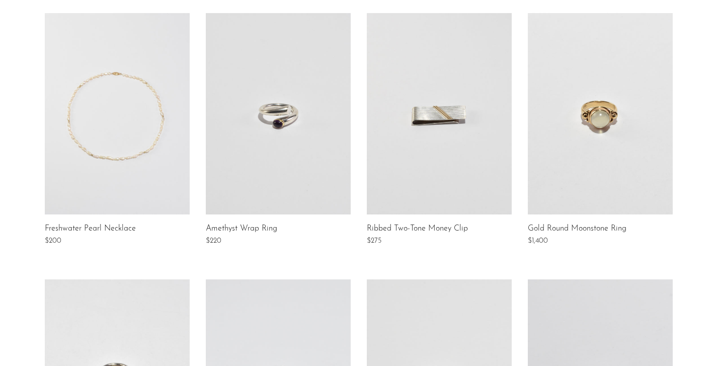
scroll to position [167, 0]
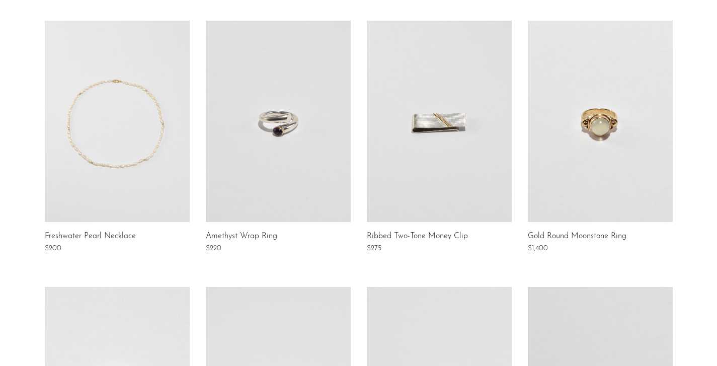
click at [153, 135] on link at bounding box center [117, 121] width 145 height 201
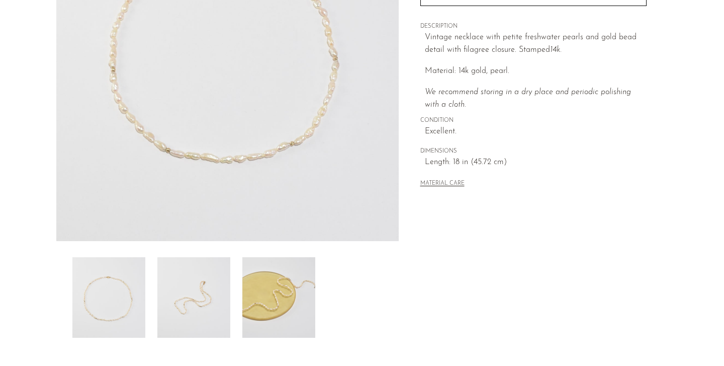
scroll to position [183, 0]
click at [231, 299] on div at bounding box center [227, 297] width 310 height 80
click at [194, 279] on img at bounding box center [193, 297] width 73 height 80
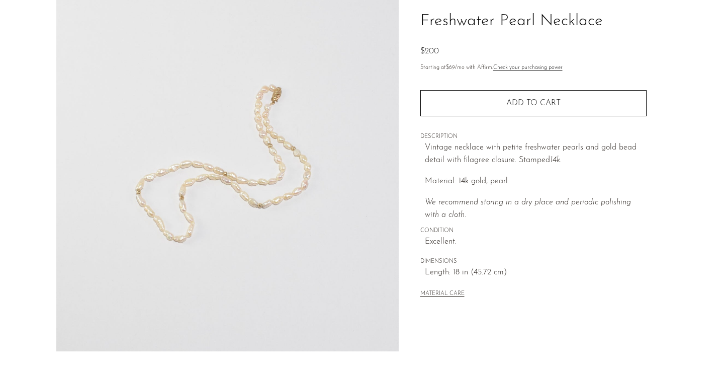
scroll to position [74, 0]
click at [199, 265] on img at bounding box center [227, 160] width 343 height 377
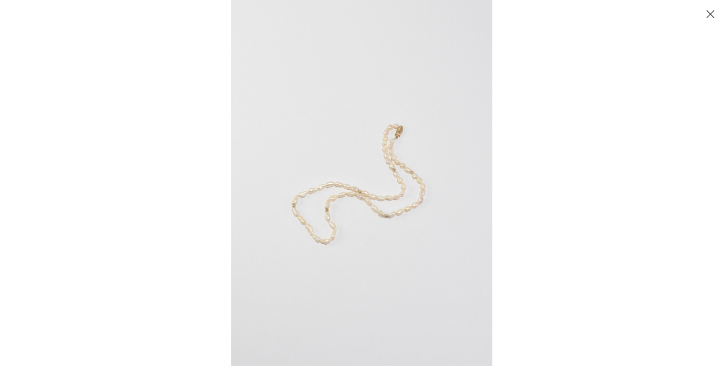
click at [356, 208] on img at bounding box center [361, 183] width 261 height 366
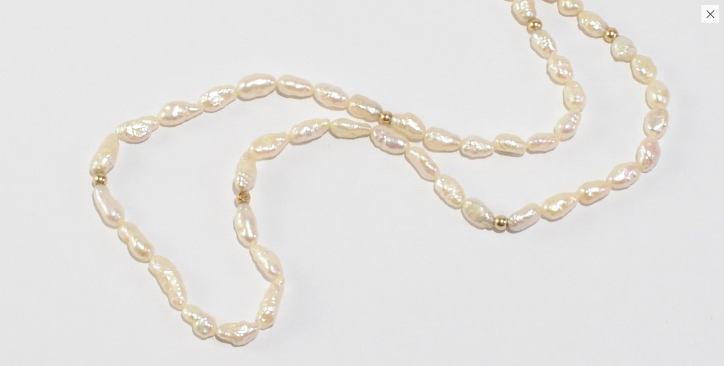
drag, startPoint x: 261, startPoint y: 283, endPoint x: 271, endPoint y: 260, distance: 25.4
click at [271, 260] on img at bounding box center [393, 80] width 1130 height 1583
click at [719, 11] on button "Close" at bounding box center [711, 14] width 18 height 18
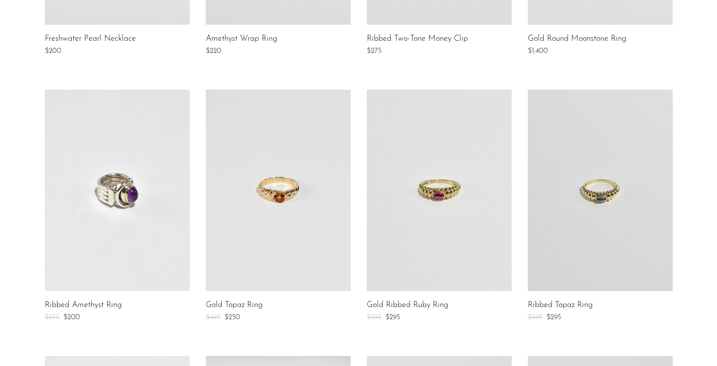
scroll to position [366, 0]
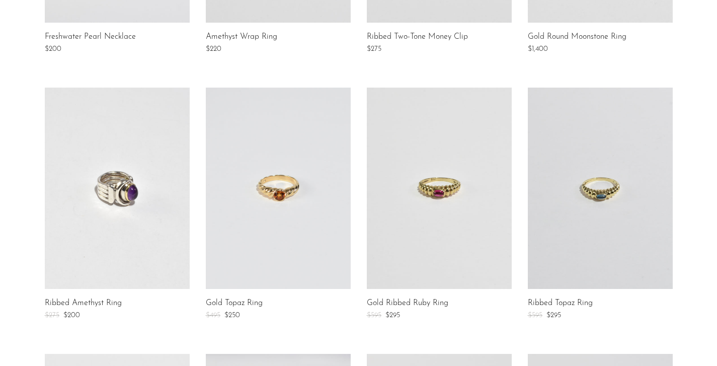
click at [575, 229] on link at bounding box center [600, 188] width 145 height 201
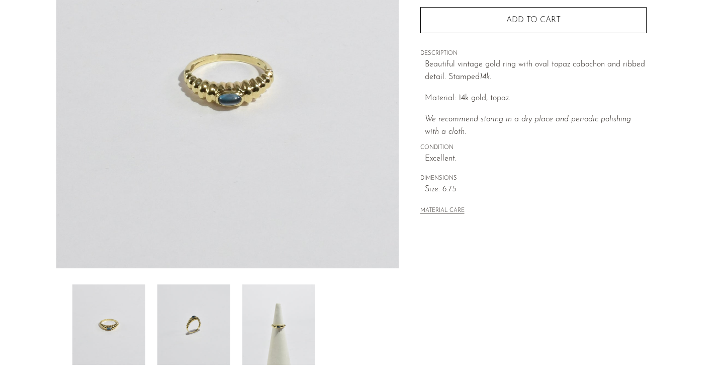
scroll to position [157, 0]
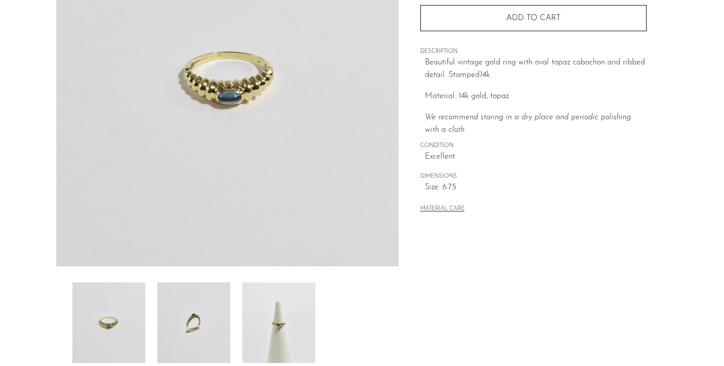
click at [224, 316] on img at bounding box center [193, 322] width 73 height 80
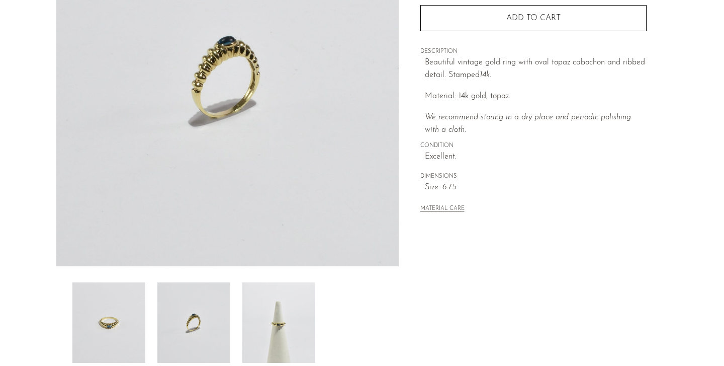
click at [272, 337] on img at bounding box center [278, 322] width 73 height 80
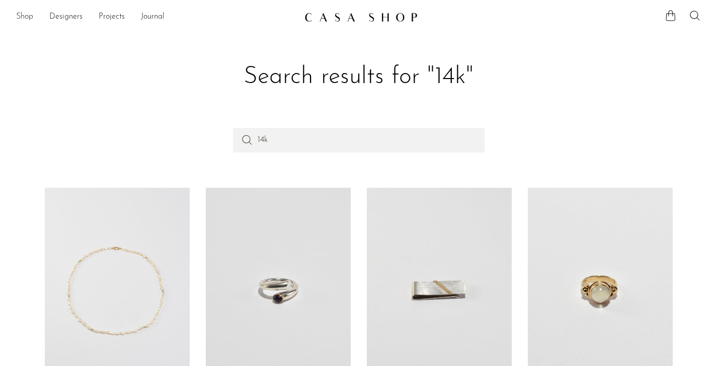
click at [18, 17] on link "Shop" at bounding box center [24, 17] width 17 height 13
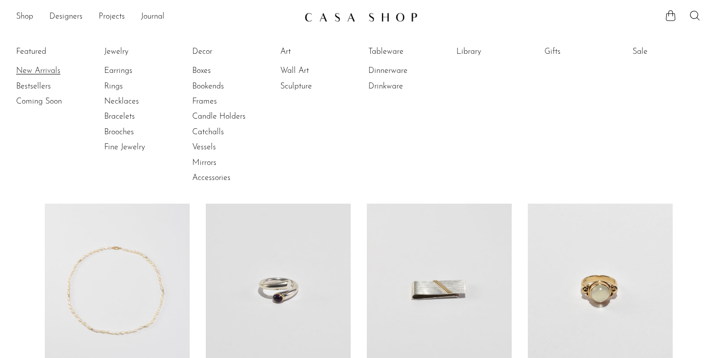
click at [32, 73] on link "New Arrivals" at bounding box center [53, 70] width 75 height 11
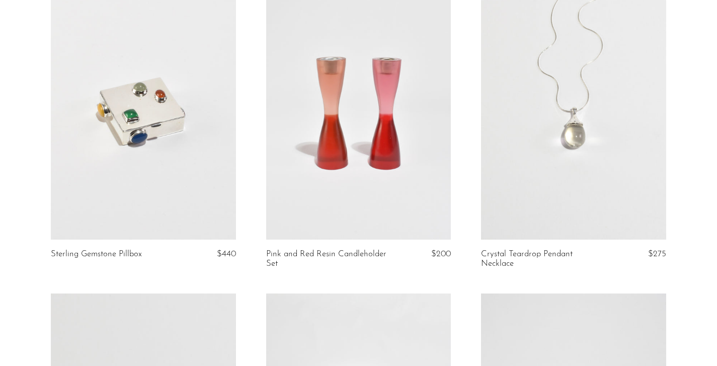
scroll to position [874, 0]
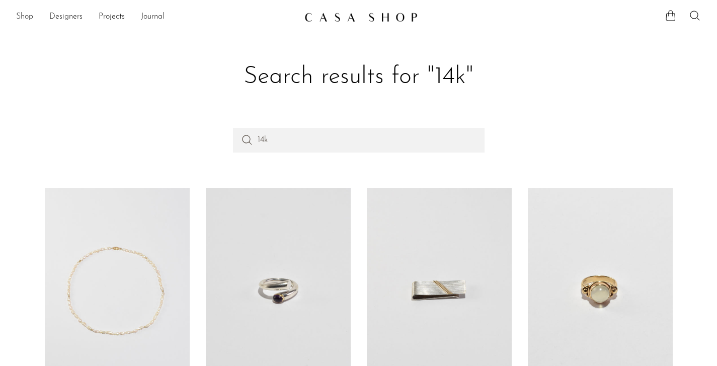
click at [25, 16] on link "Shop" at bounding box center [24, 17] width 17 height 13
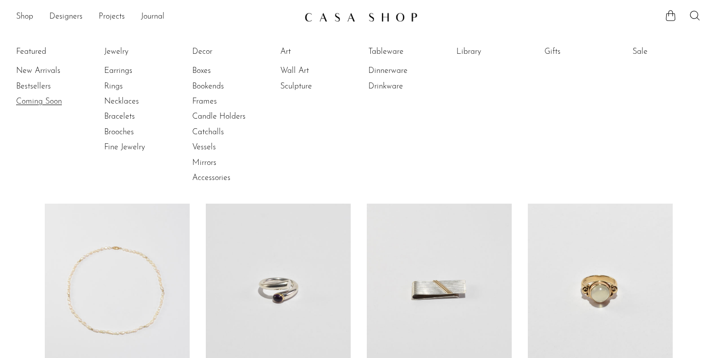
click at [52, 100] on link "Coming Soon" at bounding box center [53, 101] width 75 height 11
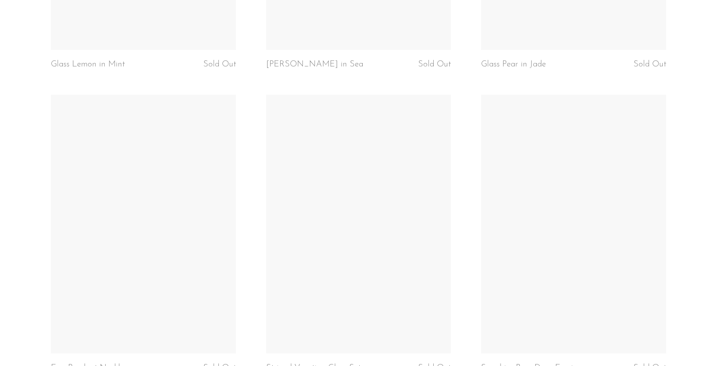
scroll to position [2178, 0]
